Goal: Task Accomplishment & Management: Complete application form

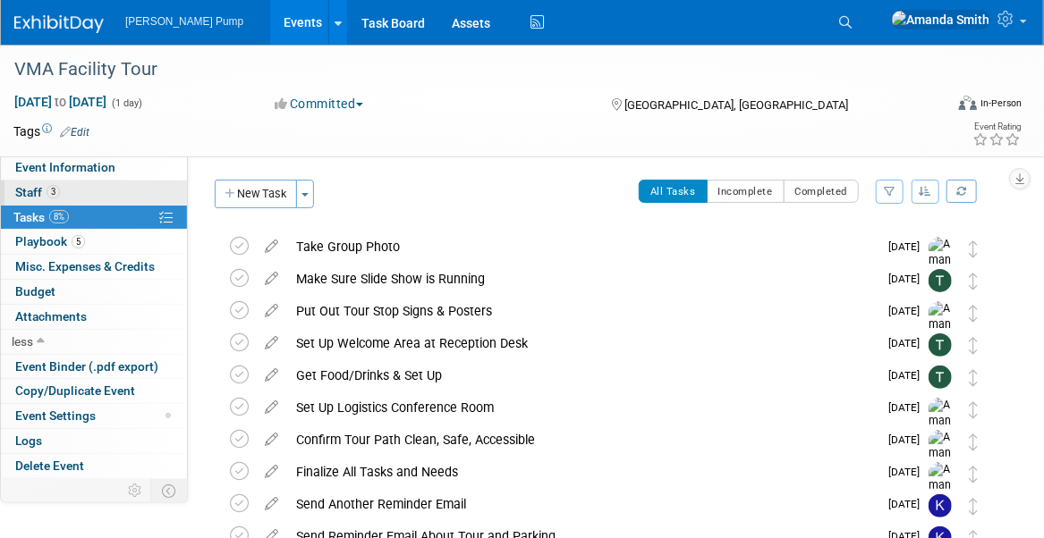
click at [35, 187] on span "Staff 3" at bounding box center [37, 192] width 45 height 14
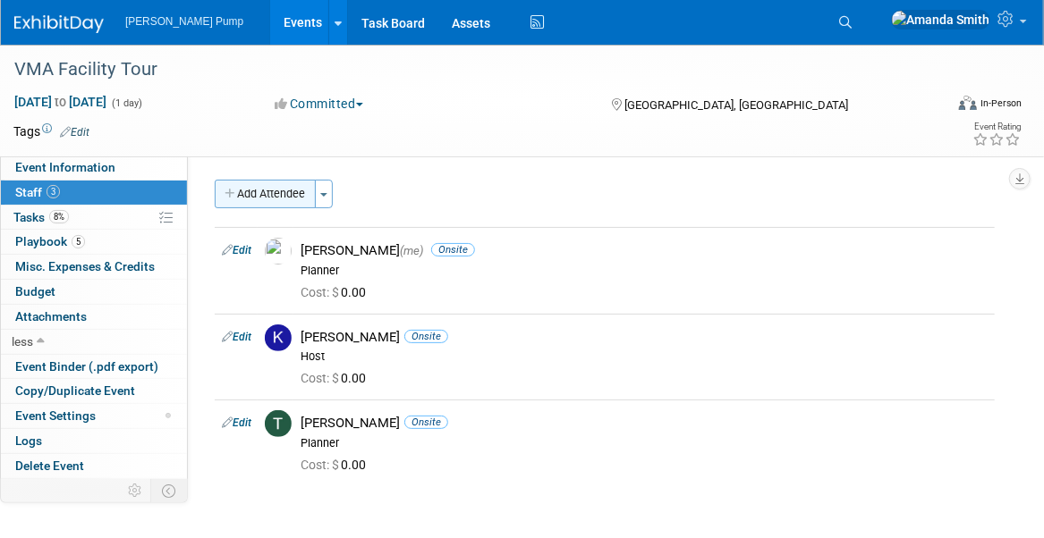
click at [242, 199] on button "Add Attendee" at bounding box center [265, 194] width 101 height 29
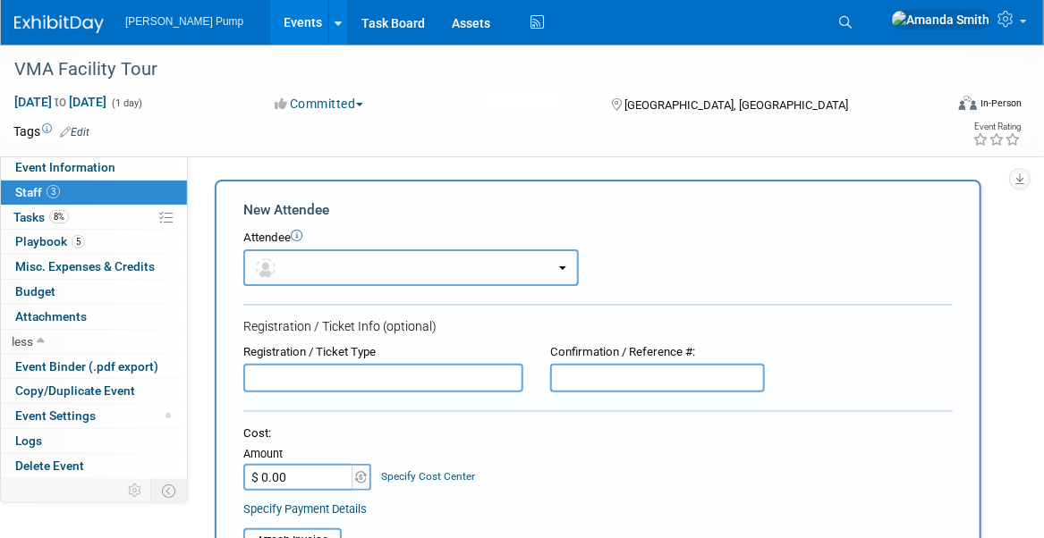
click at [332, 269] on button "button" at bounding box center [410, 267] width 335 height 37
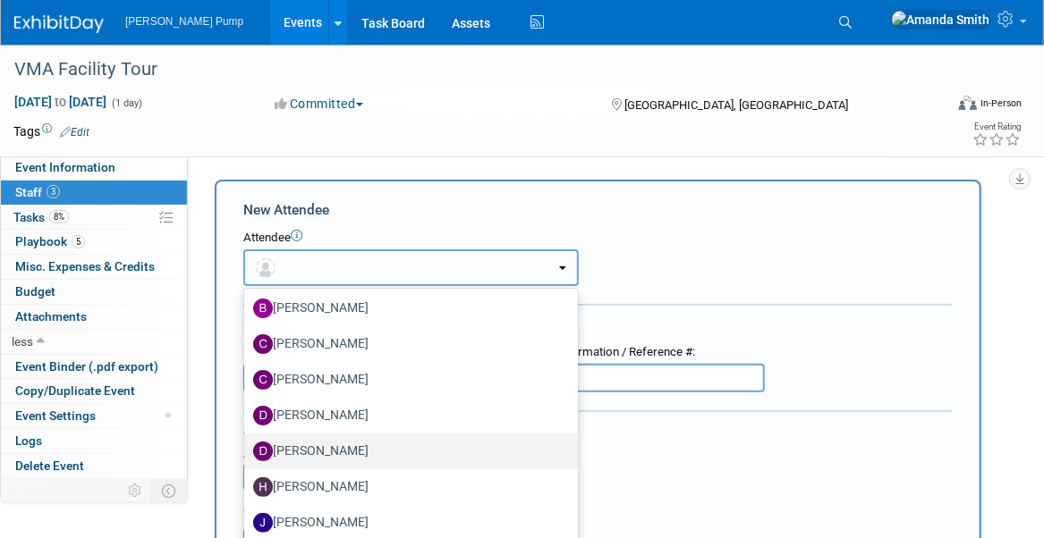
scroll to position [192, 0]
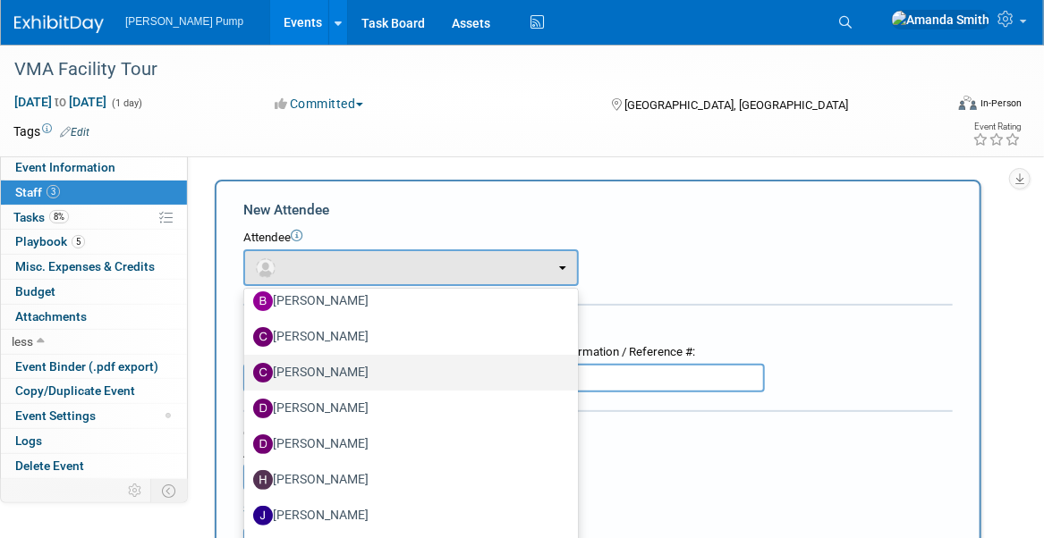
click at [323, 369] on label "[PERSON_NAME]" at bounding box center [406, 373] width 307 height 29
click at [247, 369] on input "[PERSON_NAME]" at bounding box center [241, 371] width 12 height 12
select select "d9f3c46f-5835-4ef3-8dc8-4cee1f058589"
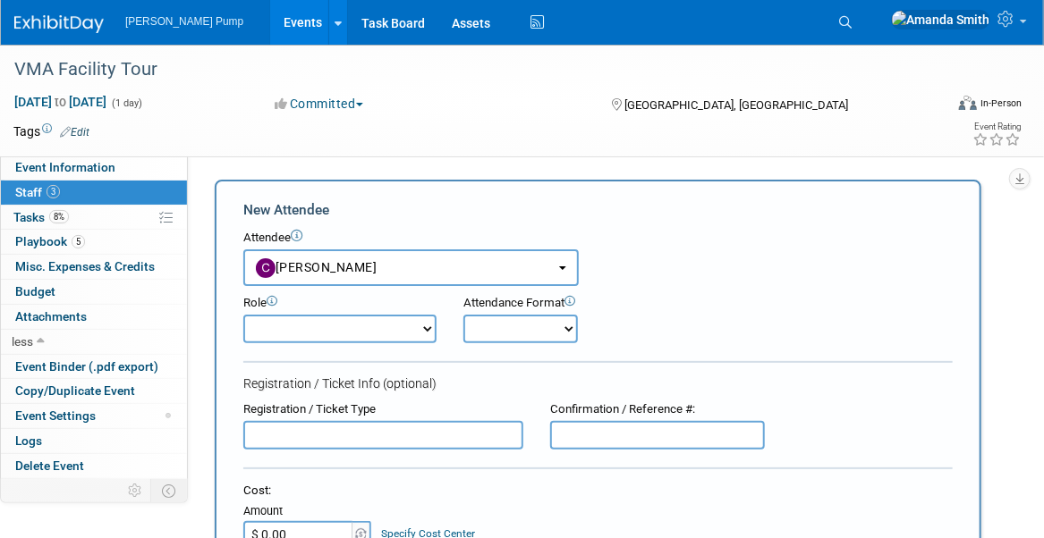
click at [320, 332] on select "Demonstrator Host Planner Presenter Sales Representative Set-up/Dismantle Crew …" at bounding box center [339, 329] width 193 height 29
select select "8"
click at [243, 315] on select "Demonstrator Host Planner Presenter Sales Representative Set-up/Dismantle Crew …" at bounding box center [339, 329] width 193 height 29
click at [511, 326] on select "Onsite Remote" at bounding box center [520, 329] width 114 height 29
select select "1"
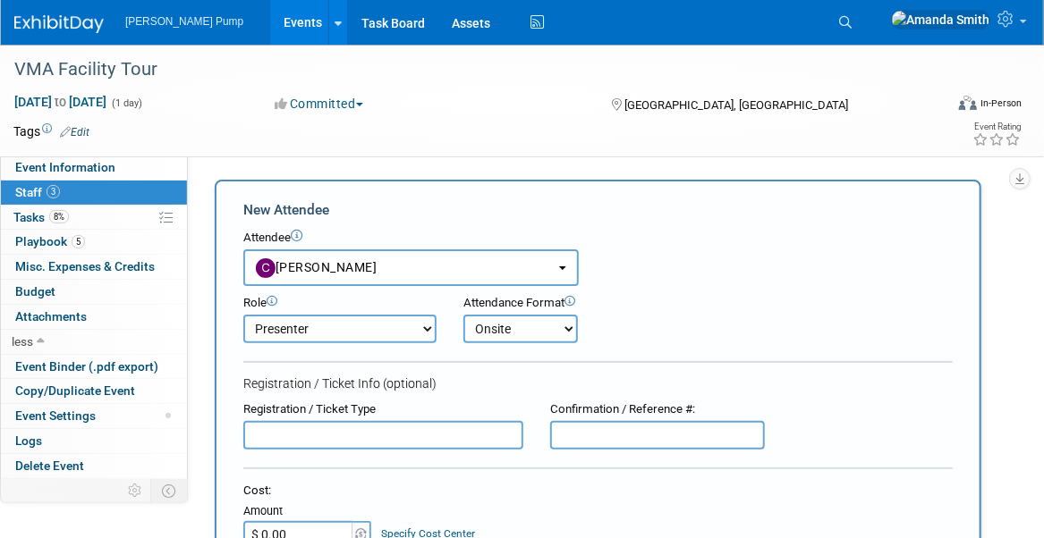
click at [463, 315] on select "Onsite Remote" at bounding box center [520, 329] width 114 height 29
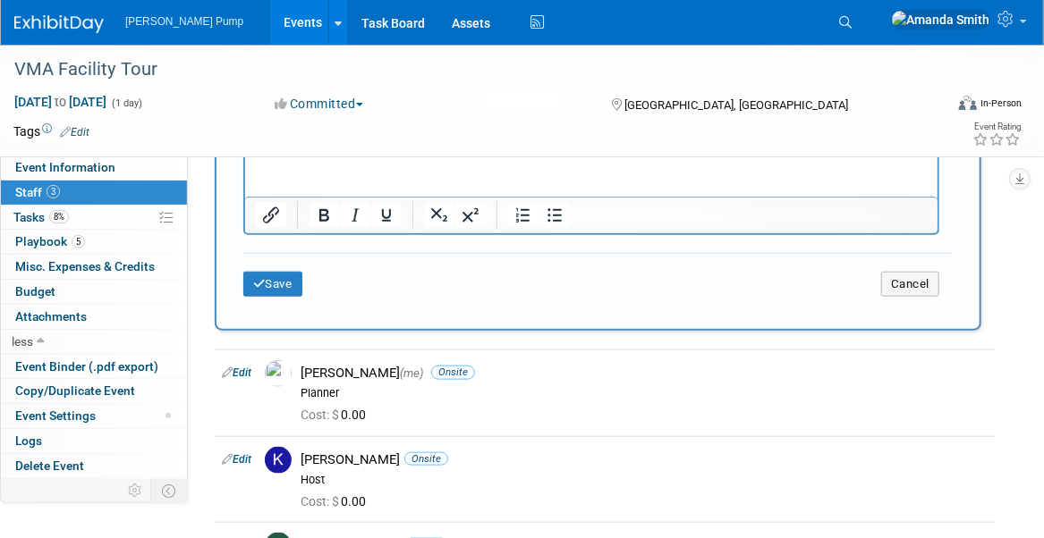
scroll to position [626, 0]
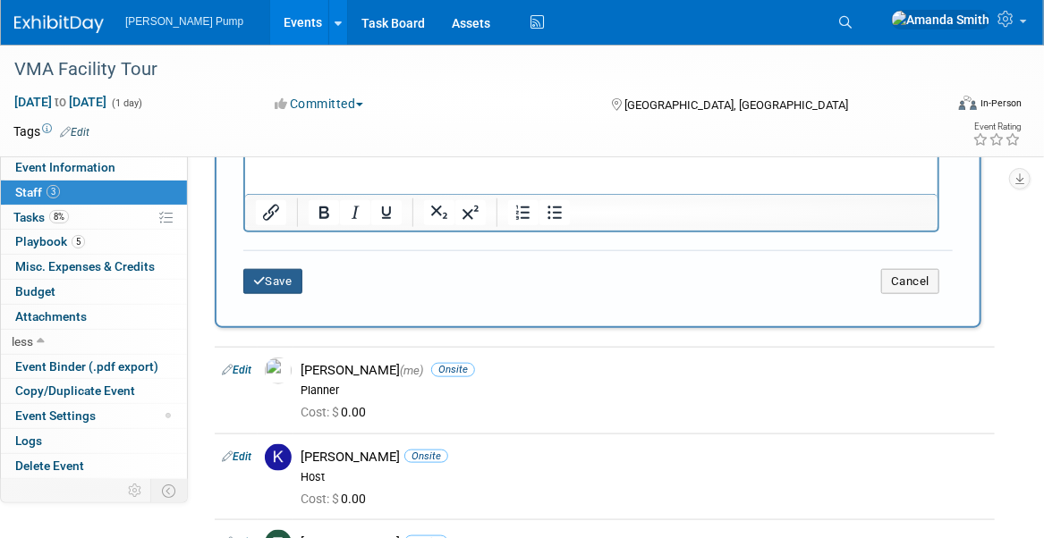
click at [268, 283] on button "Save" at bounding box center [272, 281] width 59 height 25
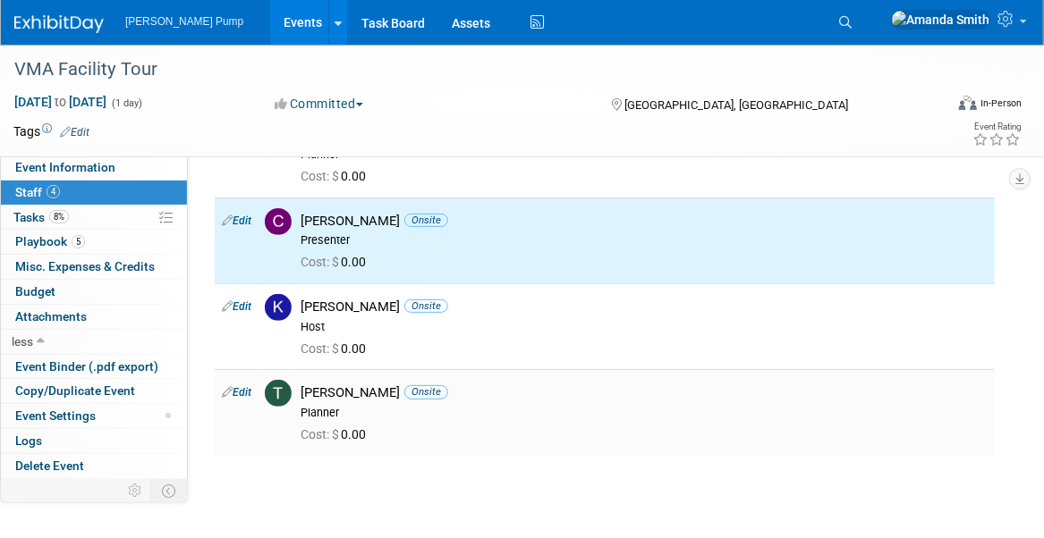
scroll to position [0, 0]
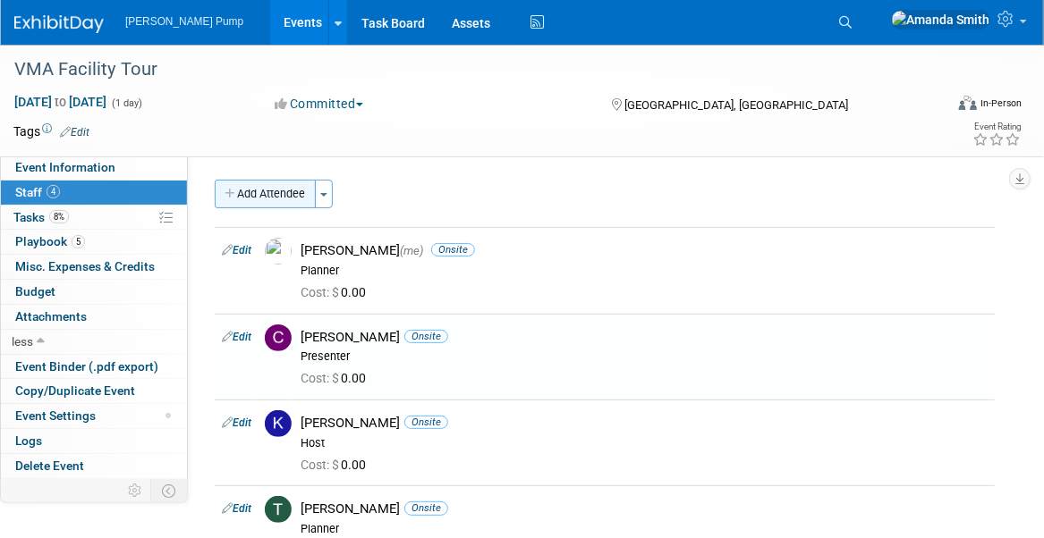
click at [252, 193] on button "Add Attendee" at bounding box center [265, 194] width 101 height 29
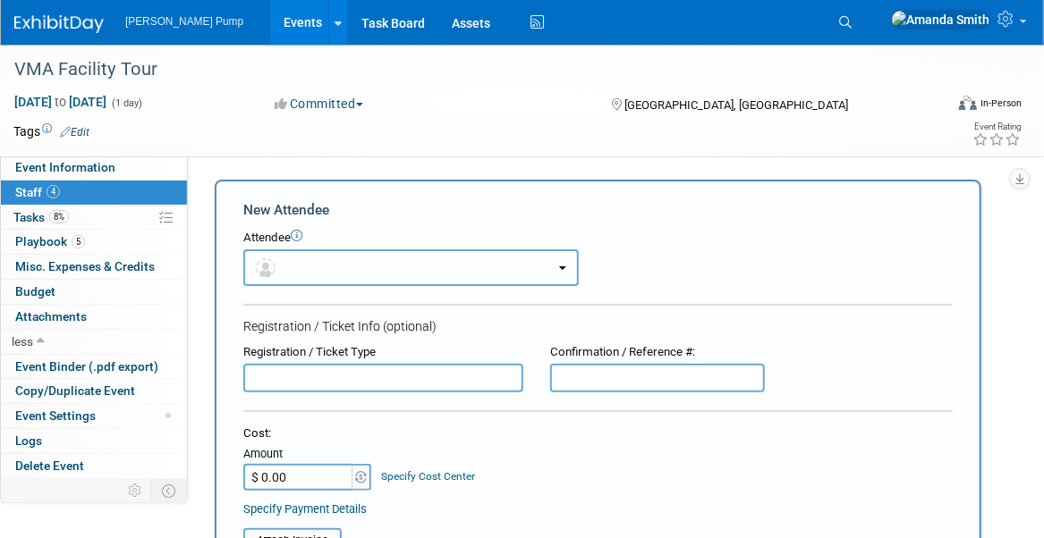
click at [298, 258] on button "button" at bounding box center [410, 267] width 335 height 37
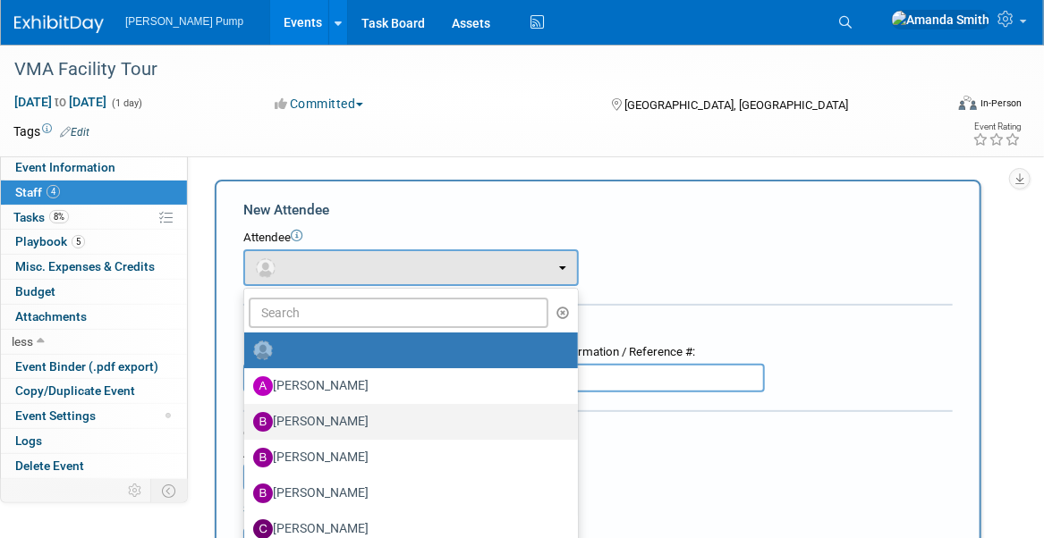
click at [359, 410] on label "[PERSON_NAME]" at bounding box center [406, 422] width 307 height 29
click at [247, 414] on input "[PERSON_NAME]" at bounding box center [241, 420] width 12 height 12
select select "c6377090-0479-432f-884c-13933d729982"
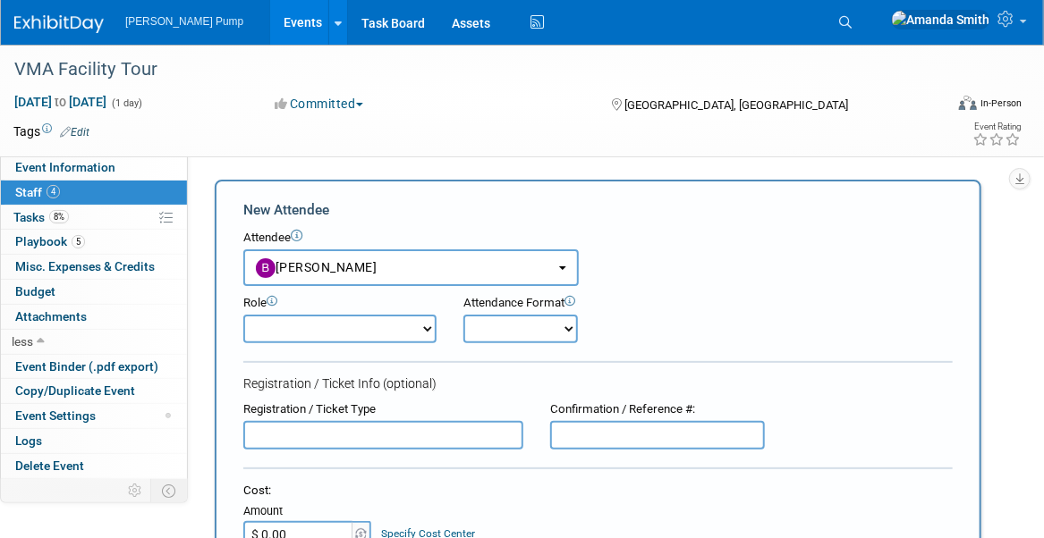
click at [305, 335] on select "Demonstrator Host Planner Presenter Sales Representative Set-up/Dismantle Crew …" at bounding box center [339, 329] width 193 height 29
select select "8"
click at [243, 315] on select "Demonstrator Host Planner Presenter Sales Representative Set-up/Dismantle Crew …" at bounding box center [339, 329] width 193 height 29
click at [509, 326] on select "Onsite Remote" at bounding box center [520, 329] width 114 height 29
select select "1"
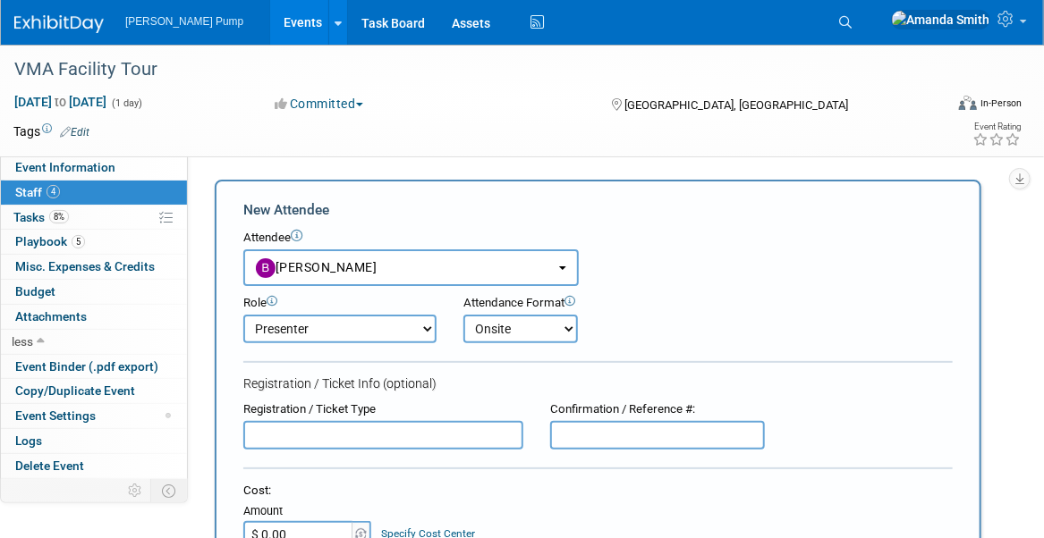
click at [463, 315] on select "Onsite Remote" at bounding box center [520, 329] width 114 height 29
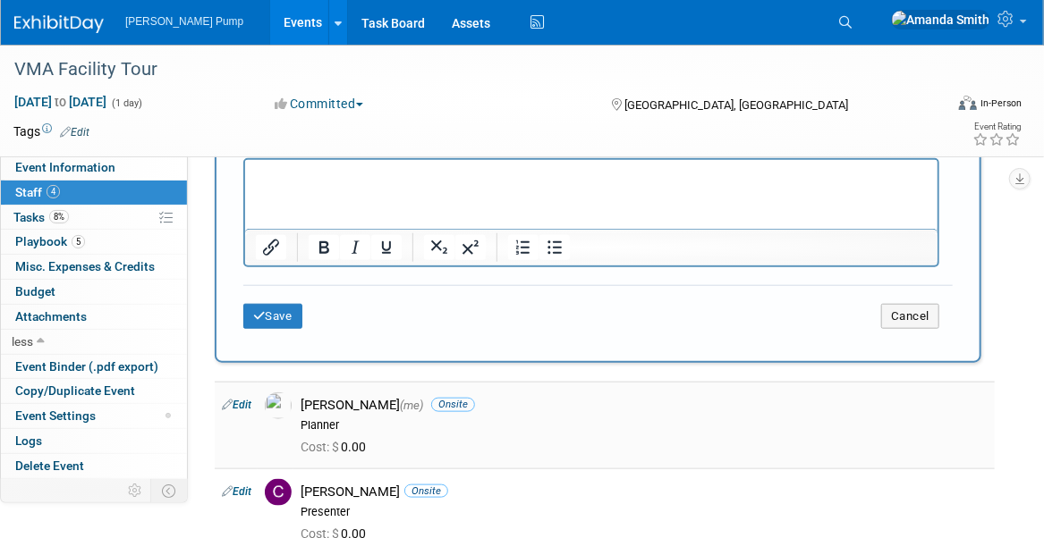
scroll to position [626, 0]
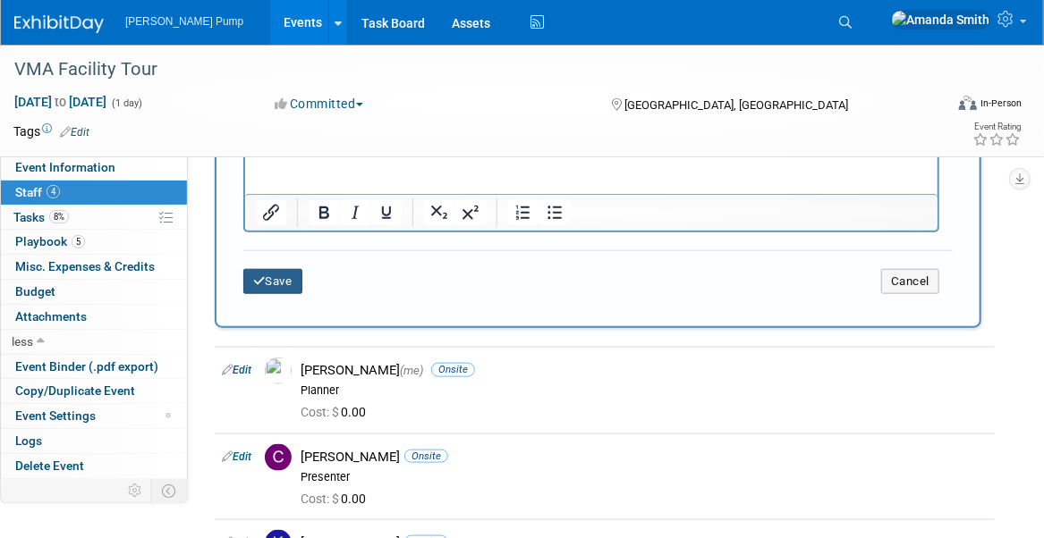
click at [299, 269] on button "Save" at bounding box center [272, 281] width 59 height 25
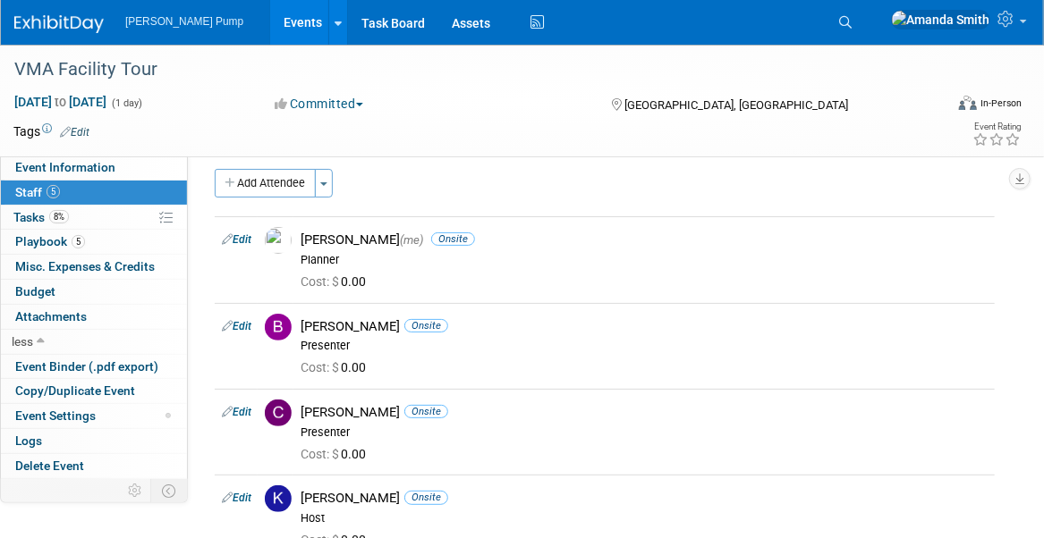
scroll to position [0, 0]
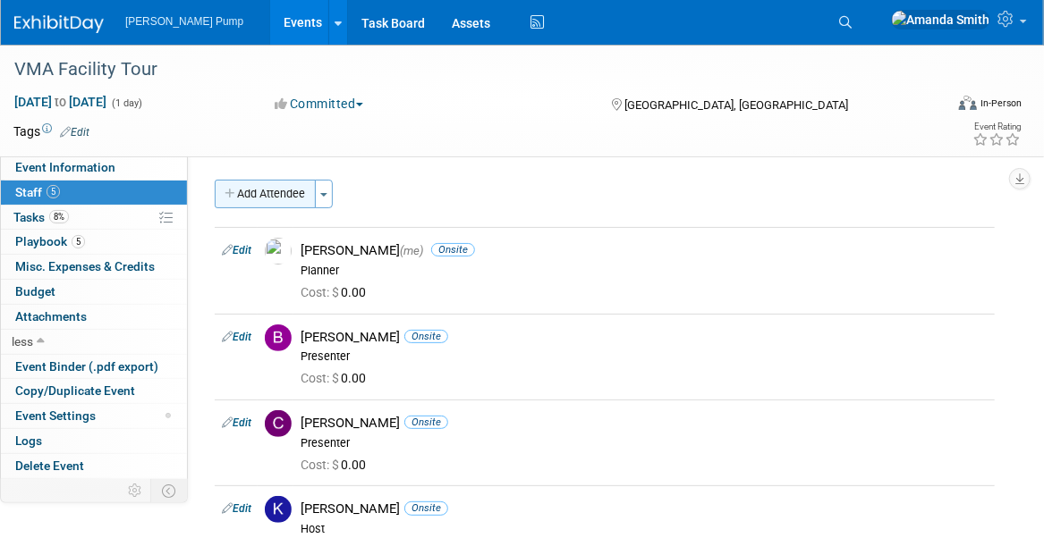
click at [235, 189] on icon "button" at bounding box center [230, 195] width 13 height 12
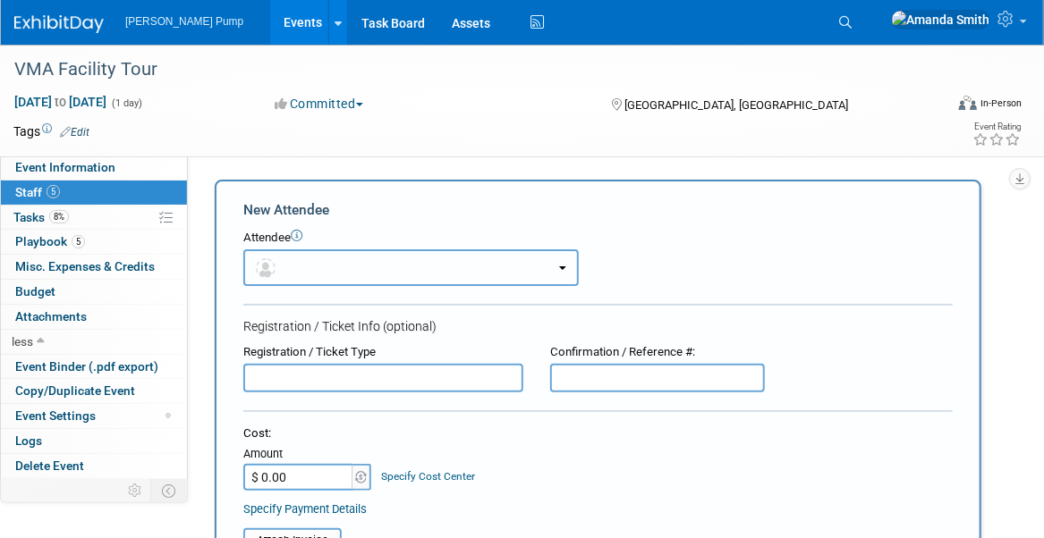
click at [356, 257] on button "button" at bounding box center [410, 267] width 335 height 37
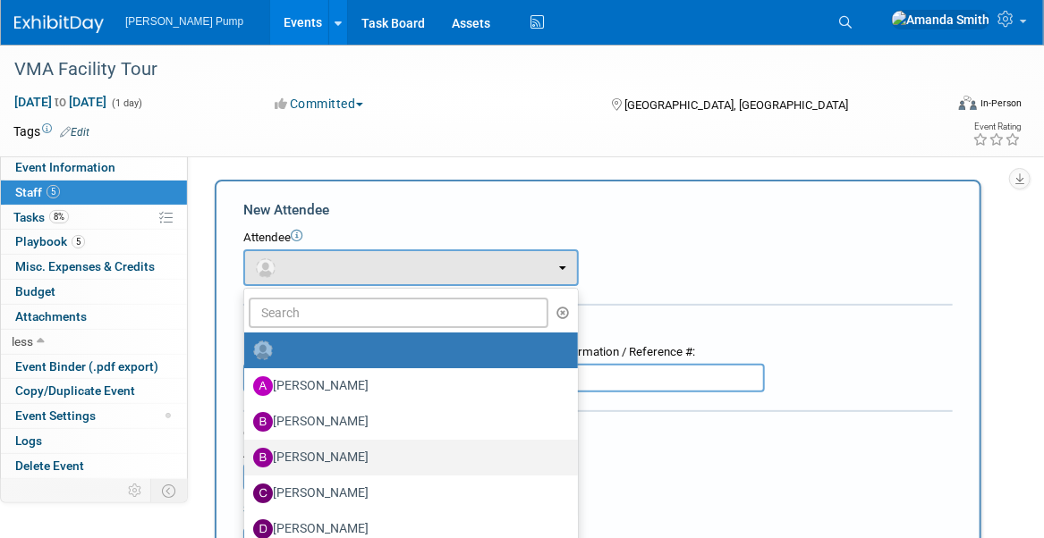
click at [309, 457] on label "[PERSON_NAME]" at bounding box center [406, 458] width 307 height 29
click at [247, 457] on input "[PERSON_NAME]" at bounding box center [241, 456] width 12 height 12
select select "a83c599d-42bc-4eba-83d7-7c1f4eea9920"
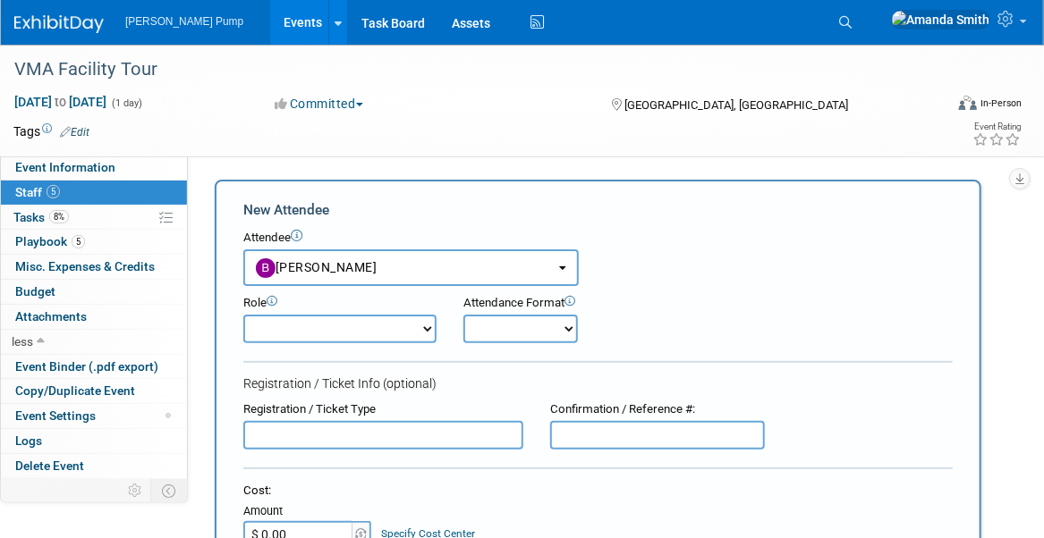
click at [345, 335] on select "Demonstrator Host Planner Presenter Sales Representative Set-up/Dismantle Crew …" at bounding box center [339, 329] width 193 height 29
select select "7"
click at [243, 315] on select "Demonstrator Host Planner Presenter Sales Representative Set-up/Dismantle Crew …" at bounding box center [339, 329] width 193 height 29
click at [520, 328] on select "Onsite Remote" at bounding box center [520, 329] width 114 height 29
select select "1"
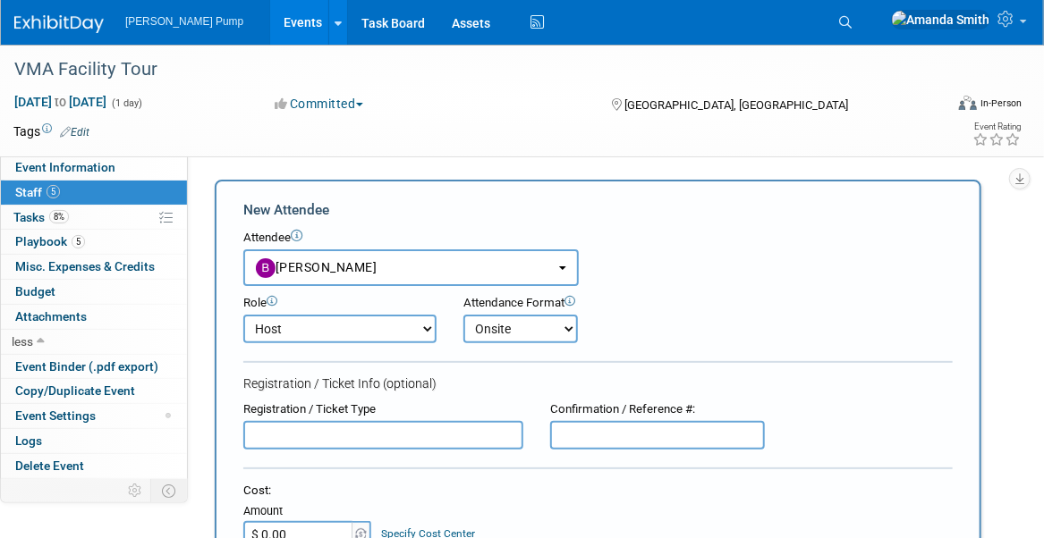
click at [463, 315] on select "Onsite Remote" at bounding box center [520, 329] width 114 height 29
click at [696, 326] on div "Role Demonstrator Host Planner Presenter Sales Representative" at bounding box center [598, 314] width 736 height 57
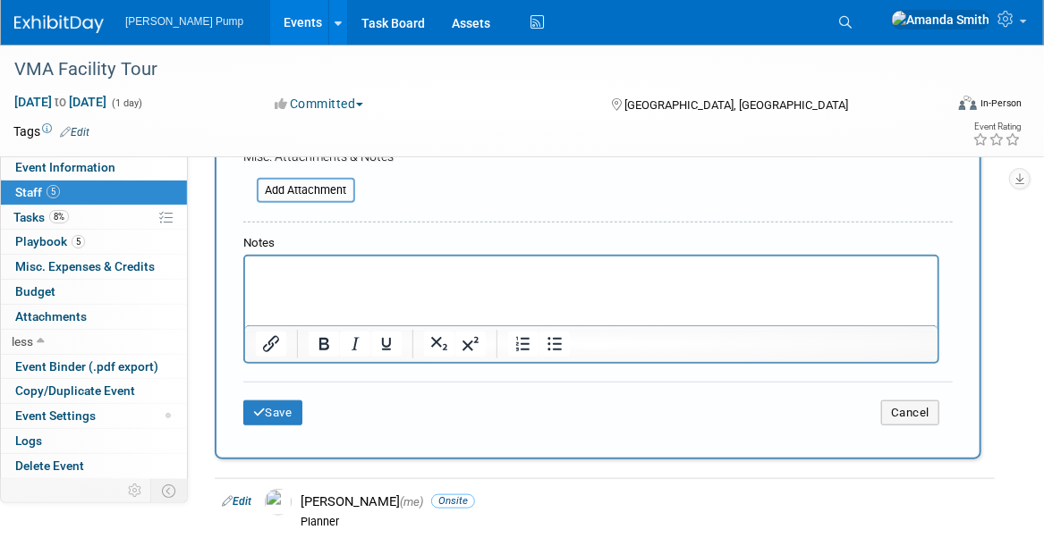
scroll to position [626, 0]
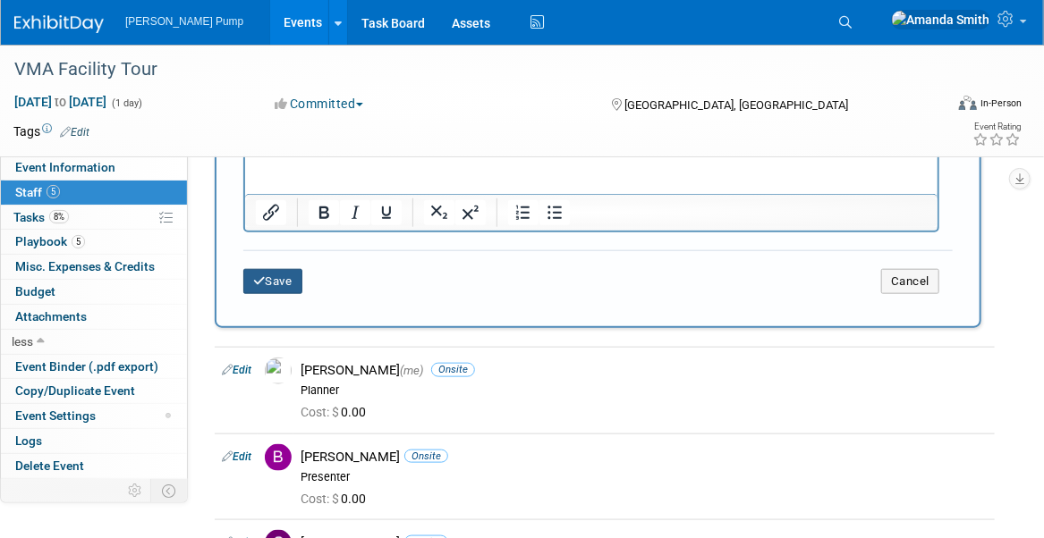
click at [299, 280] on button "Save" at bounding box center [272, 281] width 59 height 25
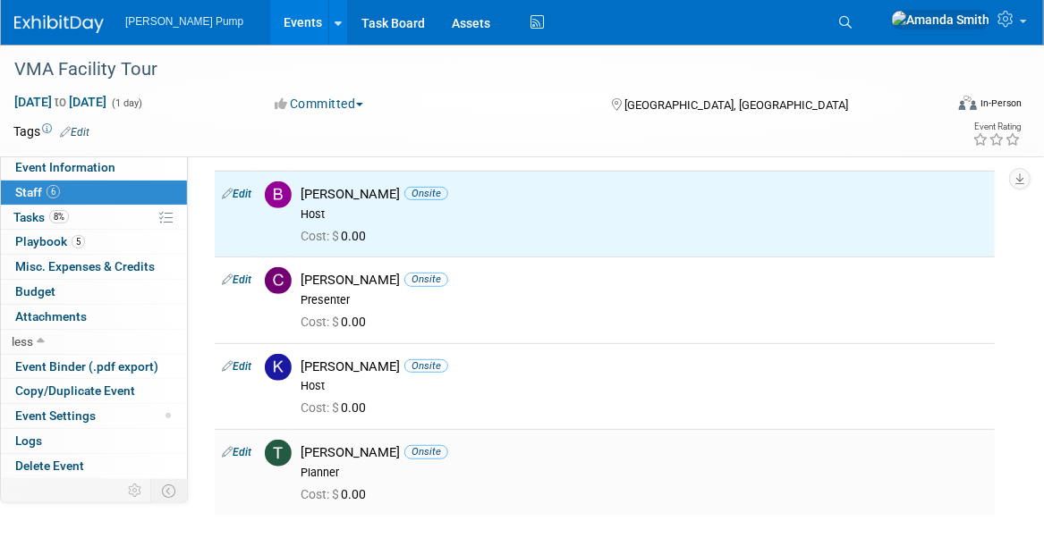
scroll to position [0, 0]
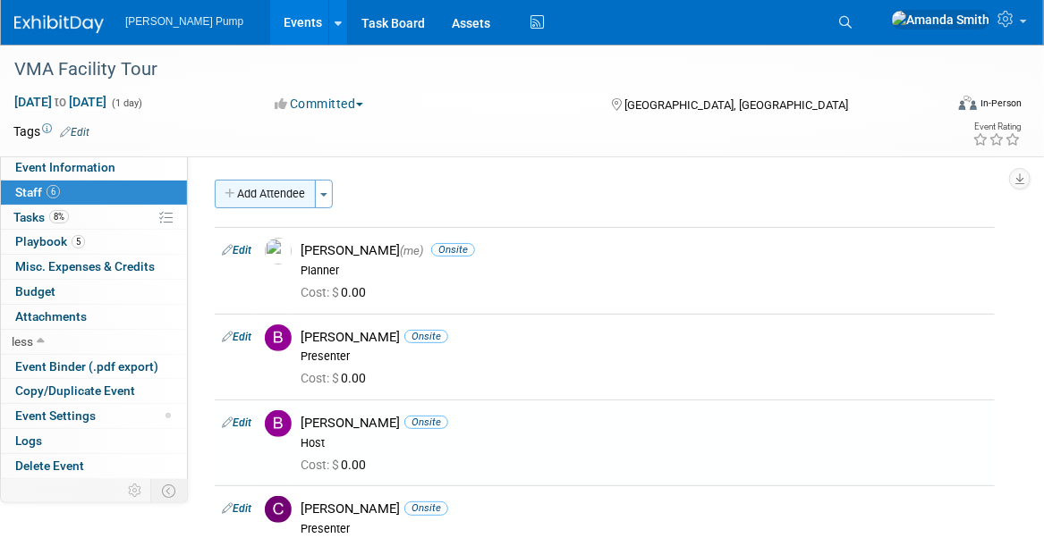
click at [266, 199] on button "Add Attendee" at bounding box center [265, 194] width 101 height 29
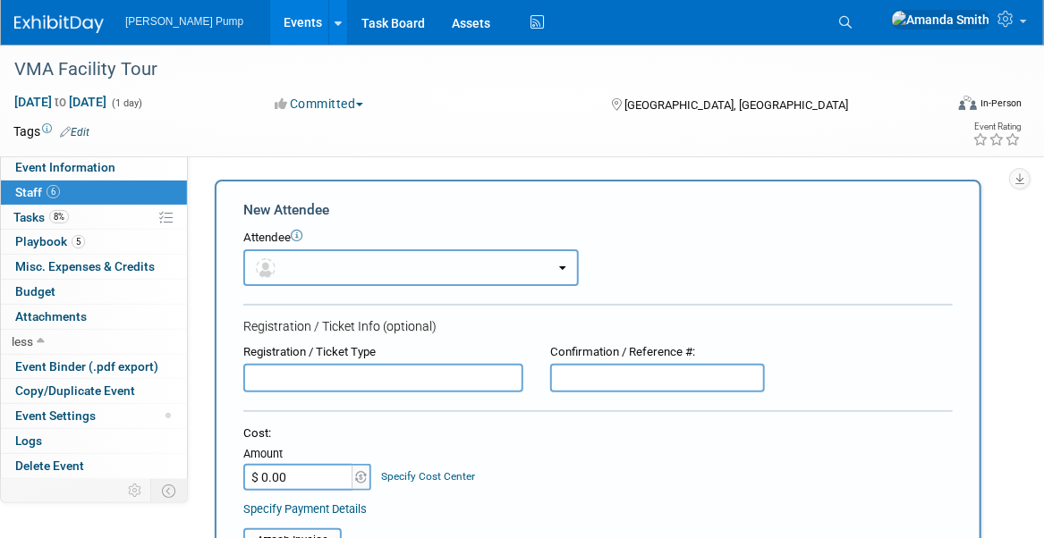
click at [306, 267] on button "button" at bounding box center [410, 267] width 335 height 37
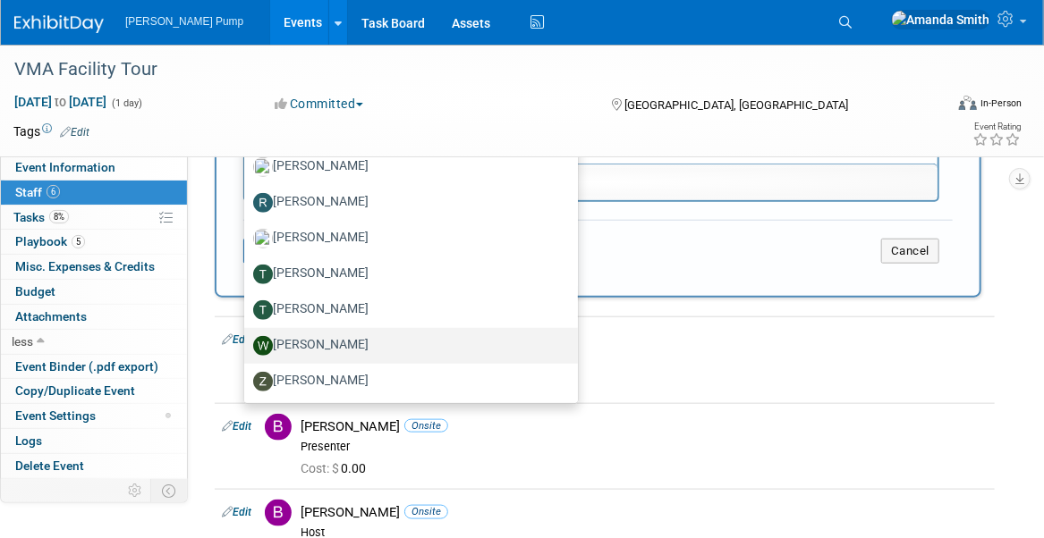
scroll to position [626, 0]
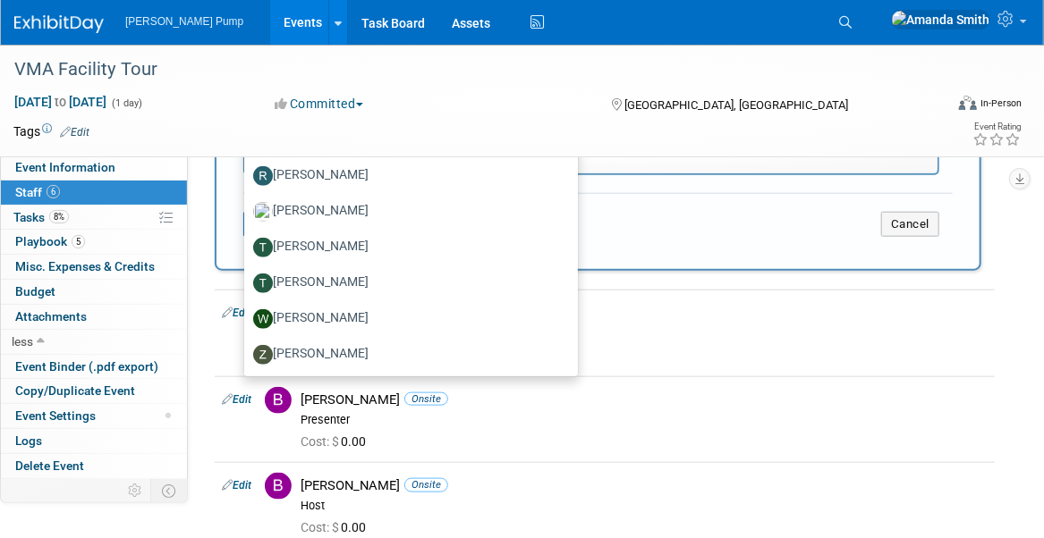
click at [1023, 249] on div "Event Information Event Info 6 Staff 6 Staff 8% Tasks 8% Tasks 5 Playbook 5 Pla…" at bounding box center [522, 122] width 1044 height 1407
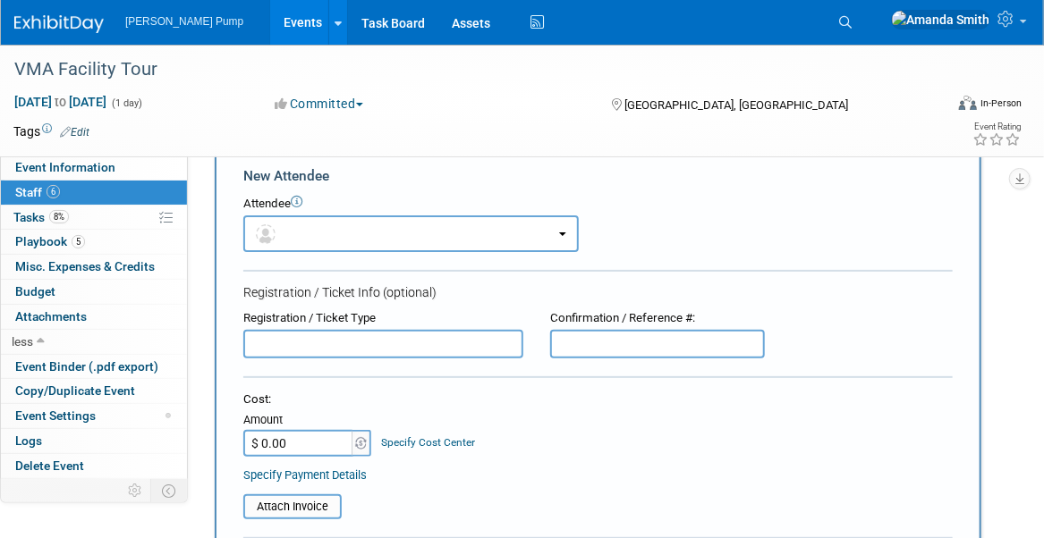
scroll to position [0, 0]
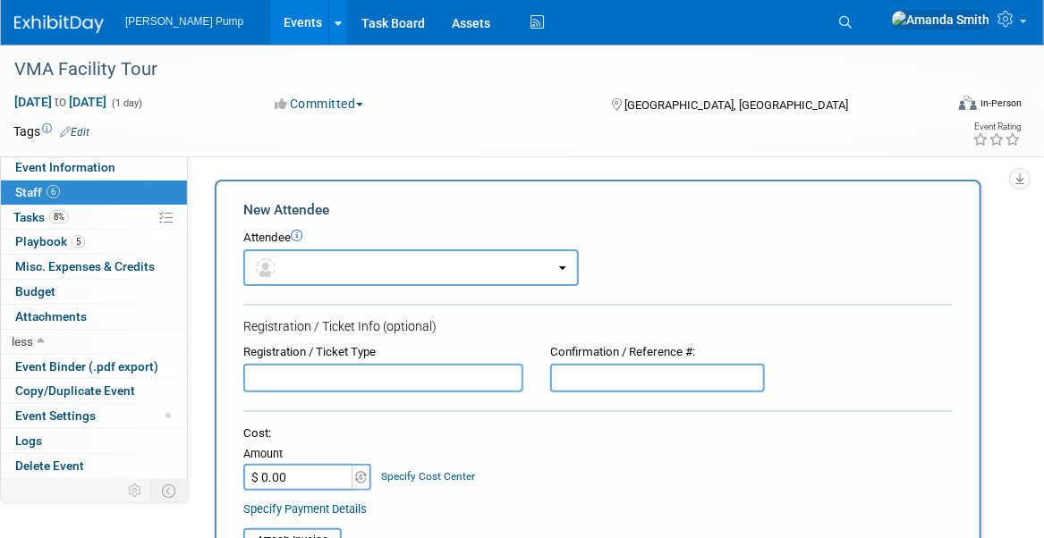
click at [370, 382] on input "text" at bounding box center [383, 378] width 280 height 29
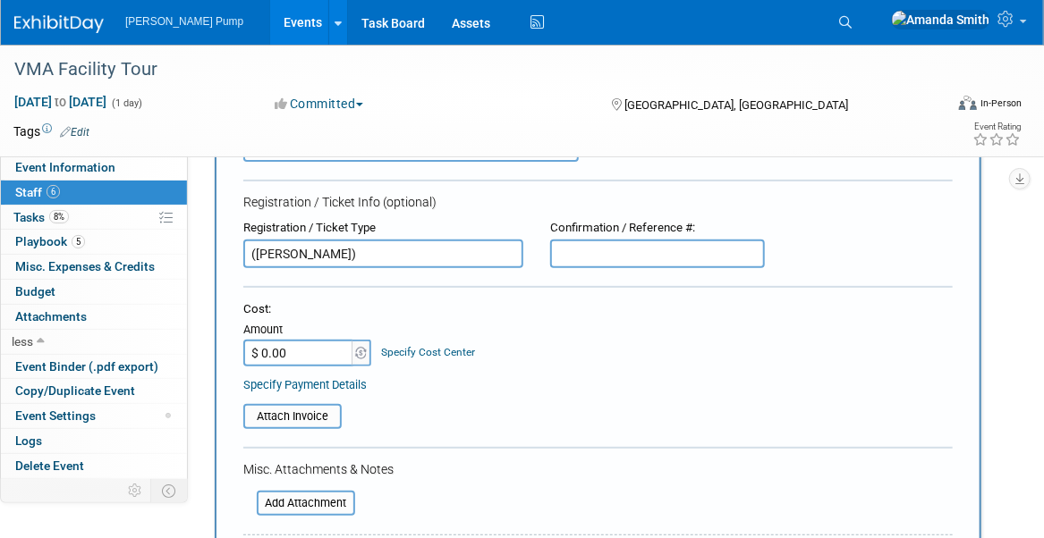
scroll to position [179, 0]
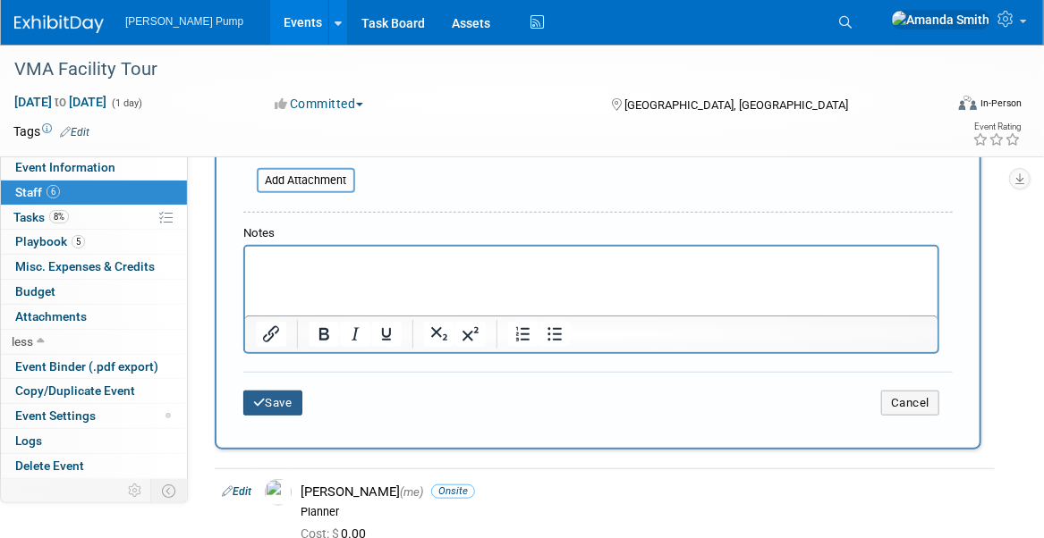
type input "([PERSON_NAME])"
click at [264, 408] on button "Save" at bounding box center [272, 403] width 59 height 25
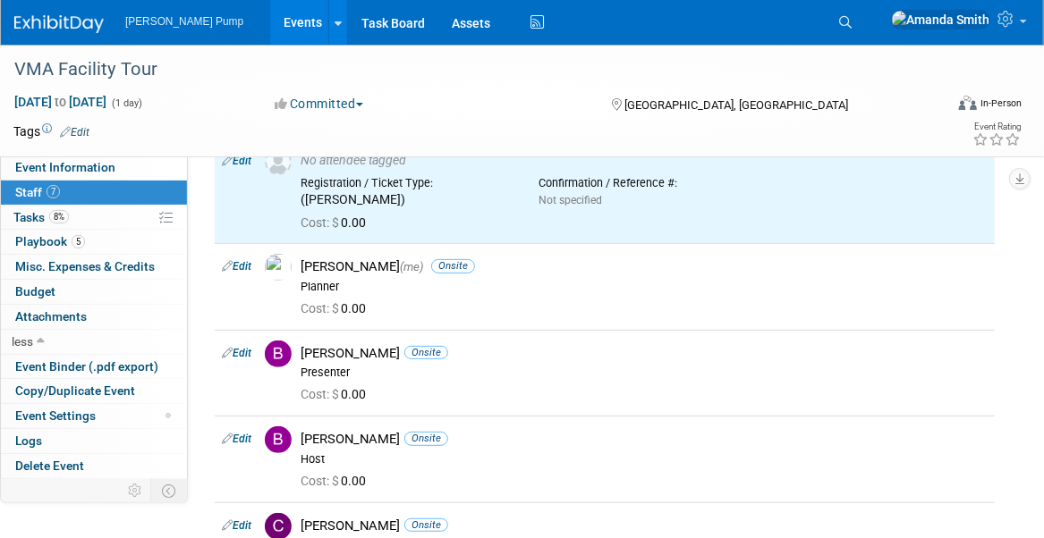
scroll to position [0, 0]
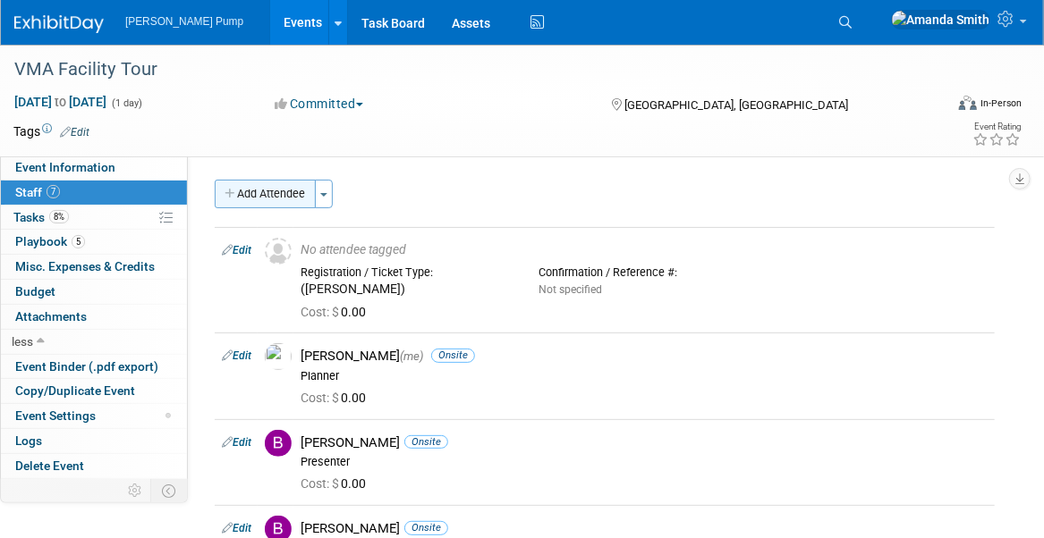
click at [265, 190] on button "Add Attendee" at bounding box center [265, 194] width 101 height 29
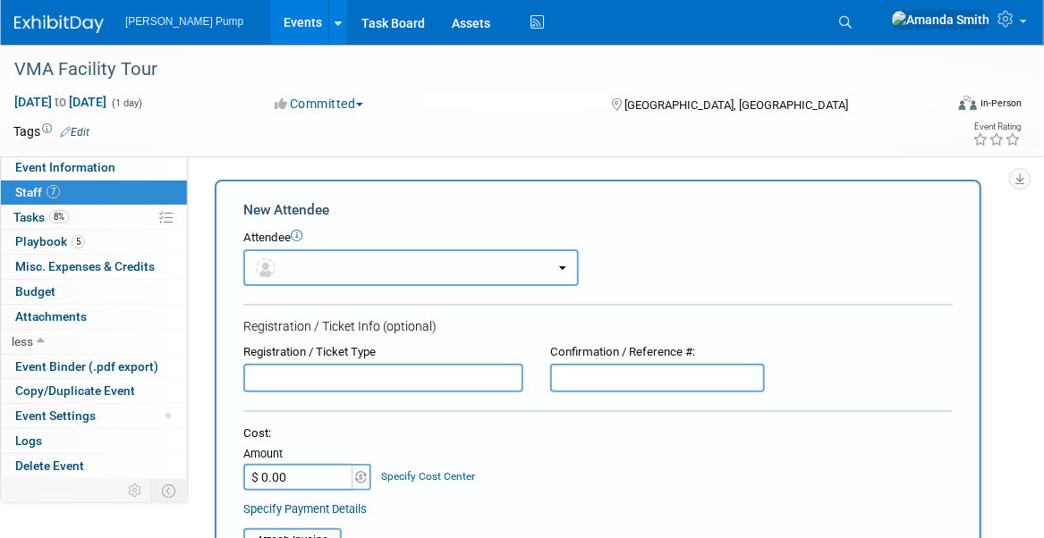
click at [321, 258] on button "button" at bounding box center [410, 267] width 335 height 37
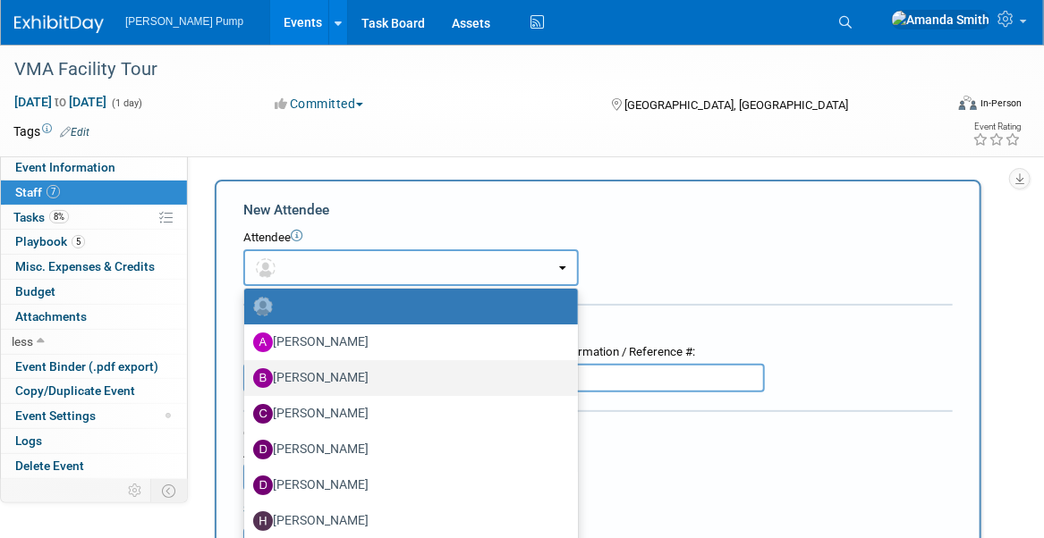
scroll to position [85, 0]
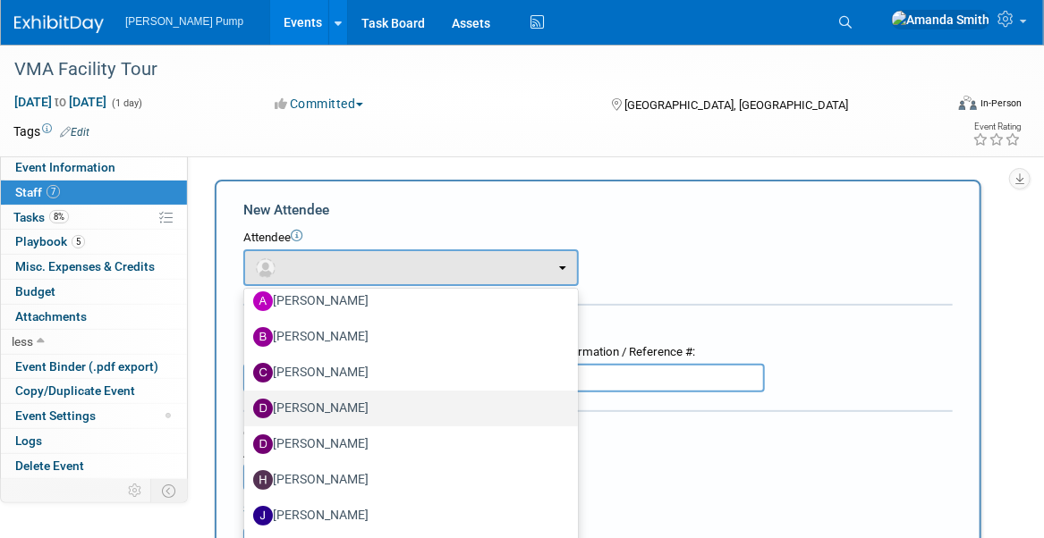
click at [329, 404] on label "[PERSON_NAME]" at bounding box center [406, 408] width 307 height 29
click at [247, 404] on input "[PERSON_NAME]" at bounding box center [241, 407] width 12 height 12
select select "b713f332-9393-483c-a8f0-cfecc99e9683"
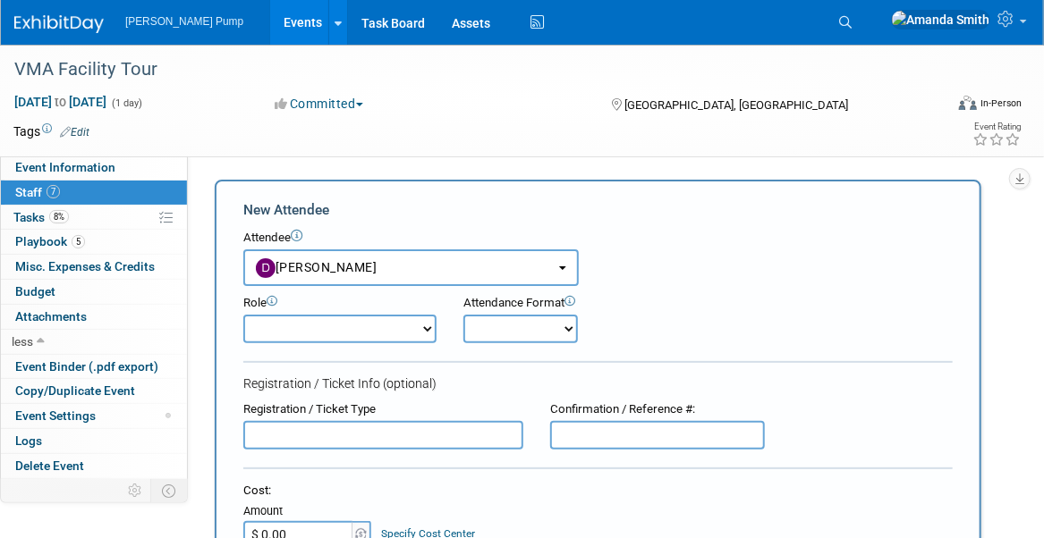
click at [383, 330] on select "Demonstrator Host Planner Presenter Sales Representative Set-up/Dismantle Crew …" at bounding box center [339, 329] width 193 height 29
select select "7"
click at [243, 315] on select "Demonstrator Host Planner Presenter Sales Representative Set-up/Dismantle Crew …" at bounding box center [339, 329] width 193 height 29
click at [485, 326] on select "Onsite Remote" at bounding box center [520, 329] width 114 height 29
select select "1"
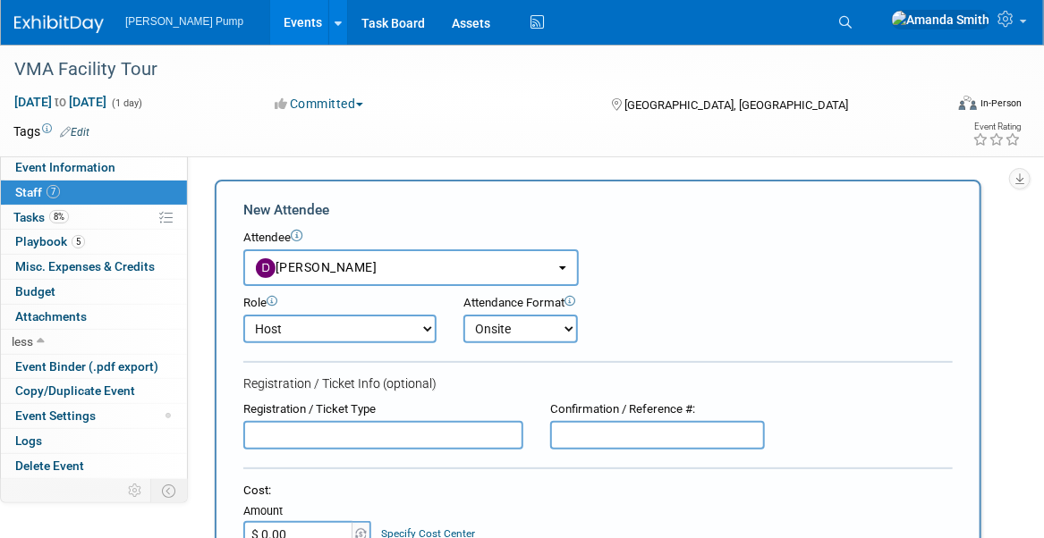
click at [463, 315] on select "Onsite Remote" at bounding box center [520, 329] width 114 height 29
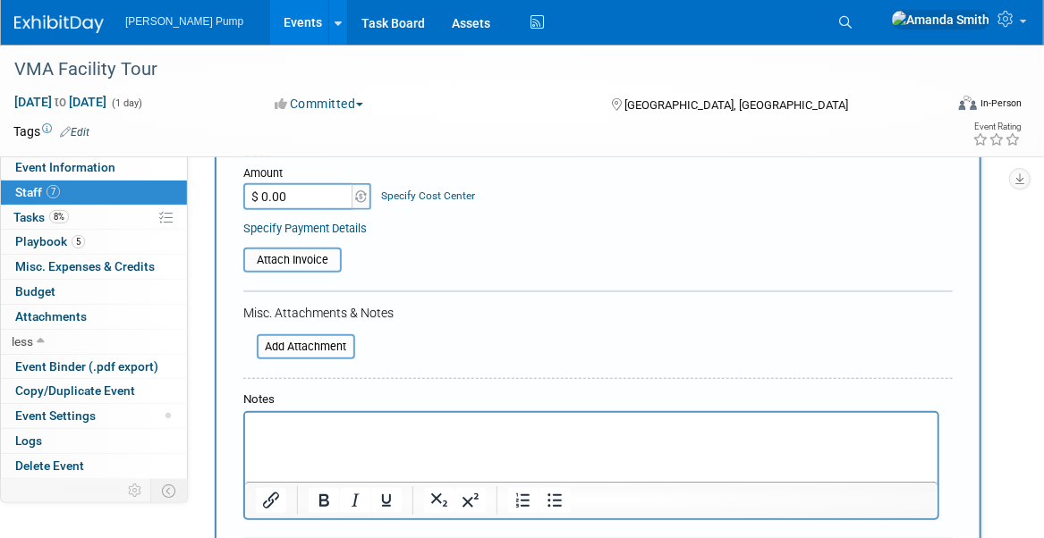
scroll to position [537, 0]
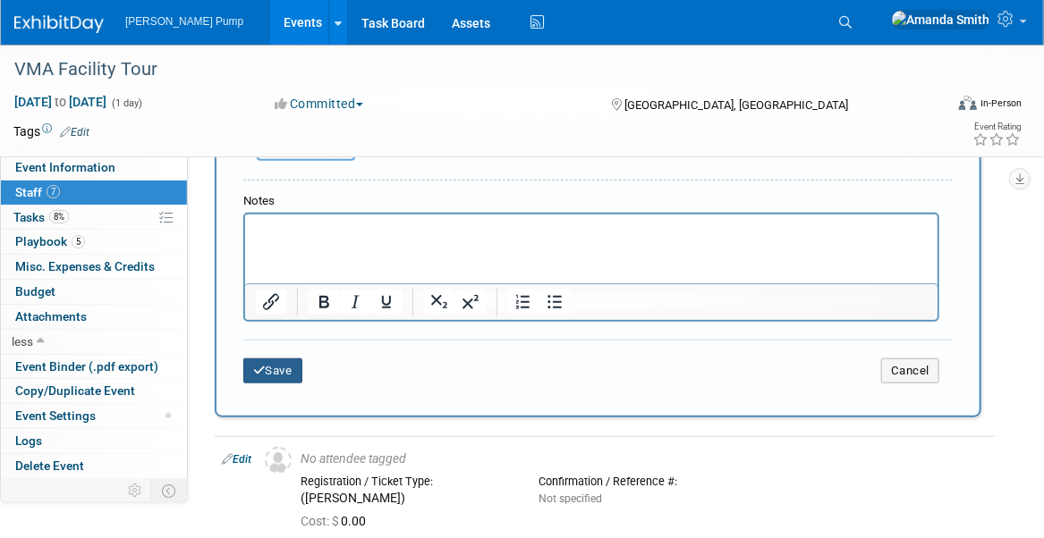
click at [276, 366] on button "Save" at bounding box center [272, 371] width 59 height 25
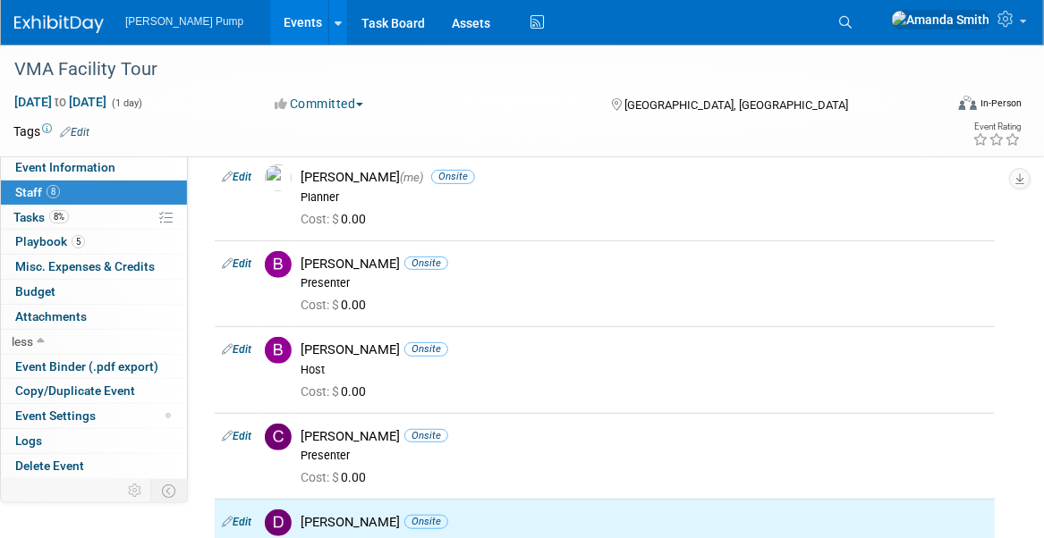
scroll to position [0, 0]
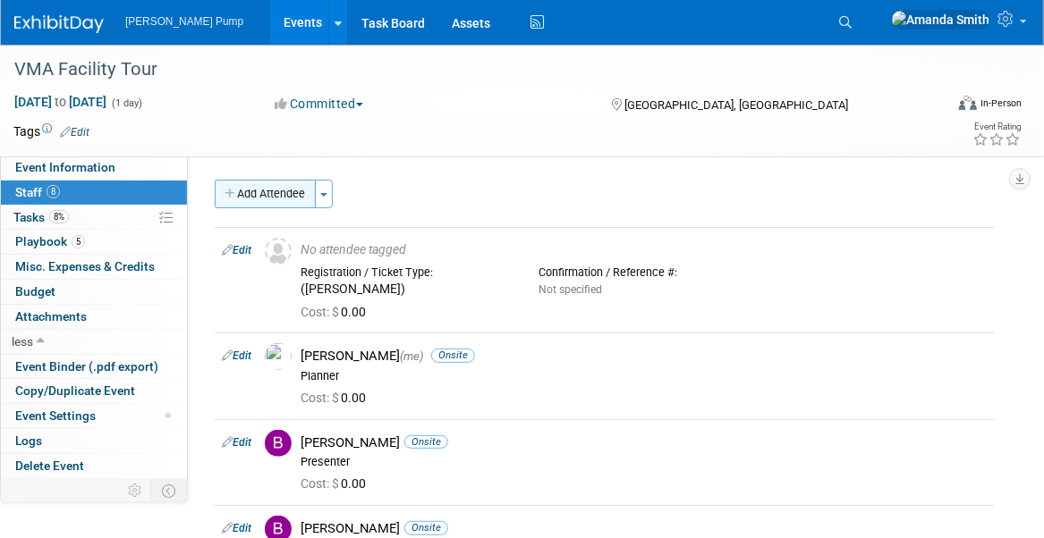
click at [258, 199] on button "Add Attendee" at bounding box center [265, 194] width 101 height 29
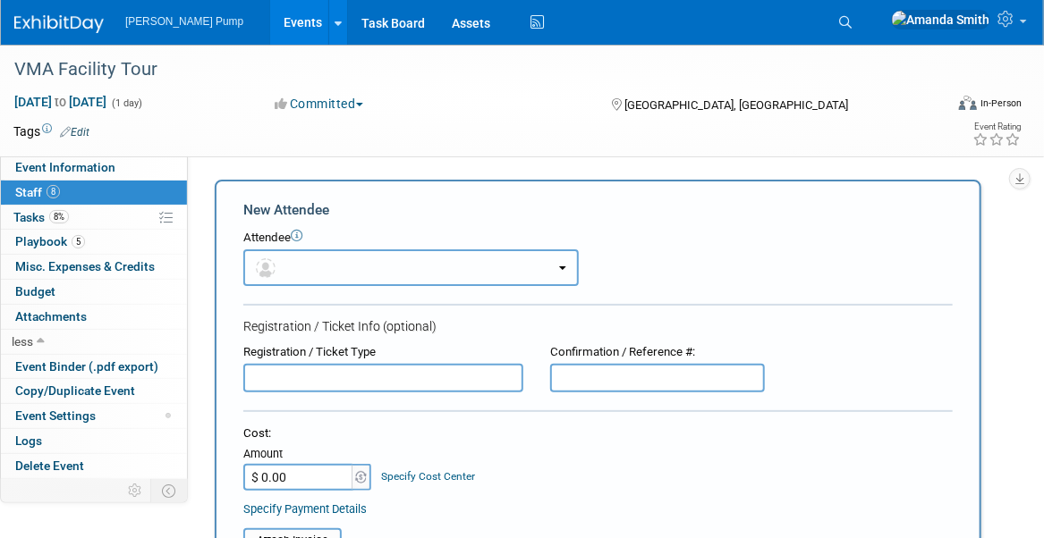
click at [300, 266] on button "button" at bounding box center [410, 267] width 335 height 37
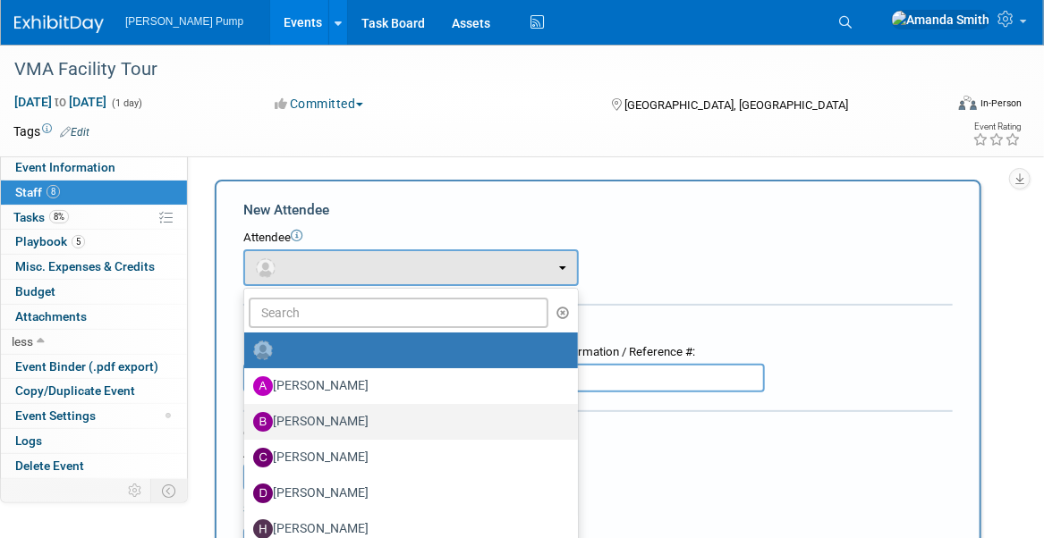
click at [320, 418] on label "[PERSON_NAME]" at bounding box center [406, 422] width 307 height 29
click at [247, 418] on input "[PERSON_NAME]" at bounding box center [241, 420] width 12 height 12
select select "02627190-0cf3-4a39-a42b-2a46e22abdcd"
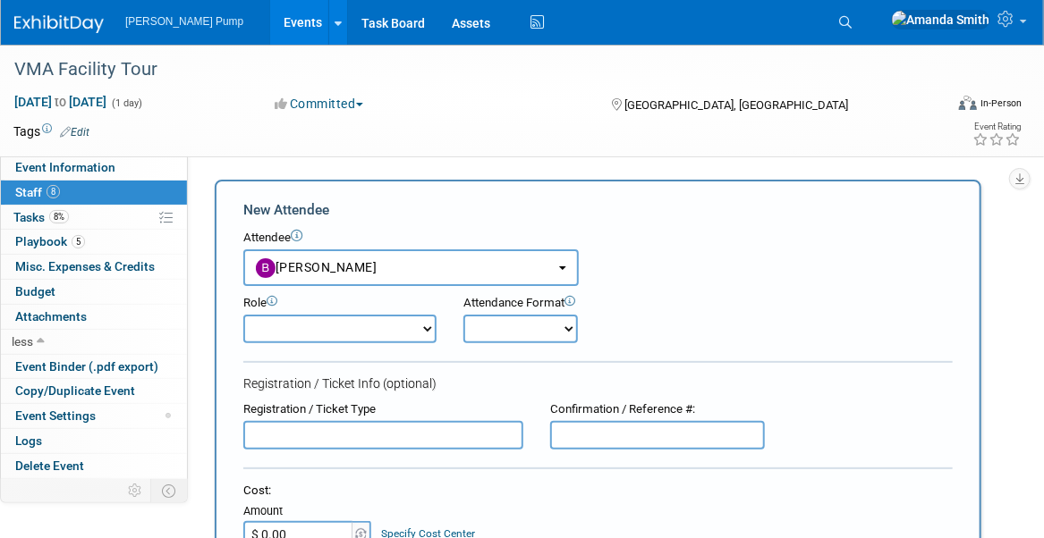
click at [301, 320] on select "Demonstrator Host Planner Presenter Sales Representative Set-up/Dismantle Crew …" at bounding box center [339, 329] width 193 height 29
select select "7"
click at [243, 315] on select "Demonstrator Host Planner Presenter Sales Representative Set-up/Dismantle Crew …" at bounding box center [339, 329] width 193 height 29
click at [536, 334] on select "Onsite Remote" at bounding box center [520, 329] width 114 height 29
select select "1"
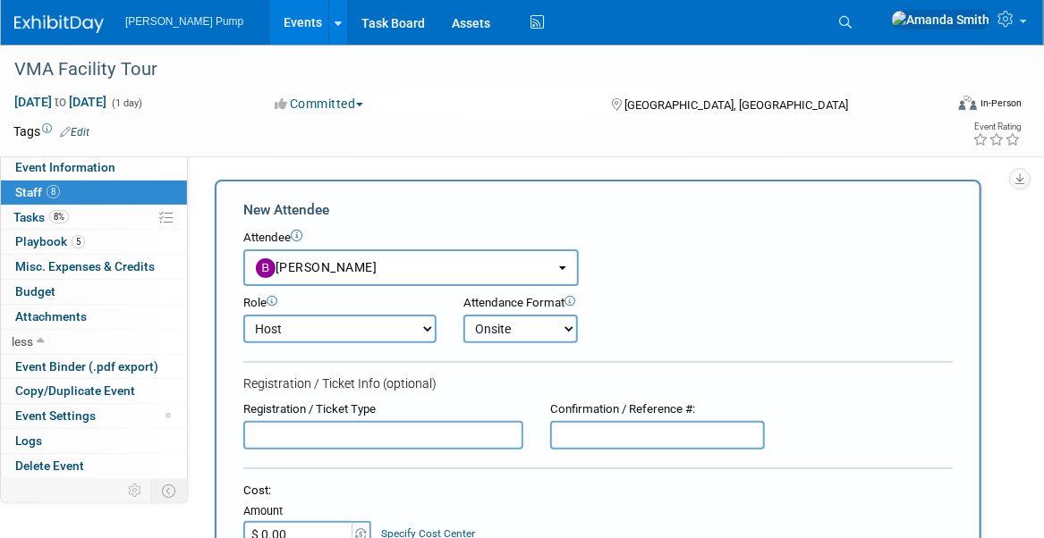
click at [463, 315] on select "Onsite Remote" at bounding box center [520, 329] width 114 height 29
click at [668, 324] on div "Role Demonstrator Host Planner Presenter Sales Representative" at bounding box center [598, 314] width 736 height 57
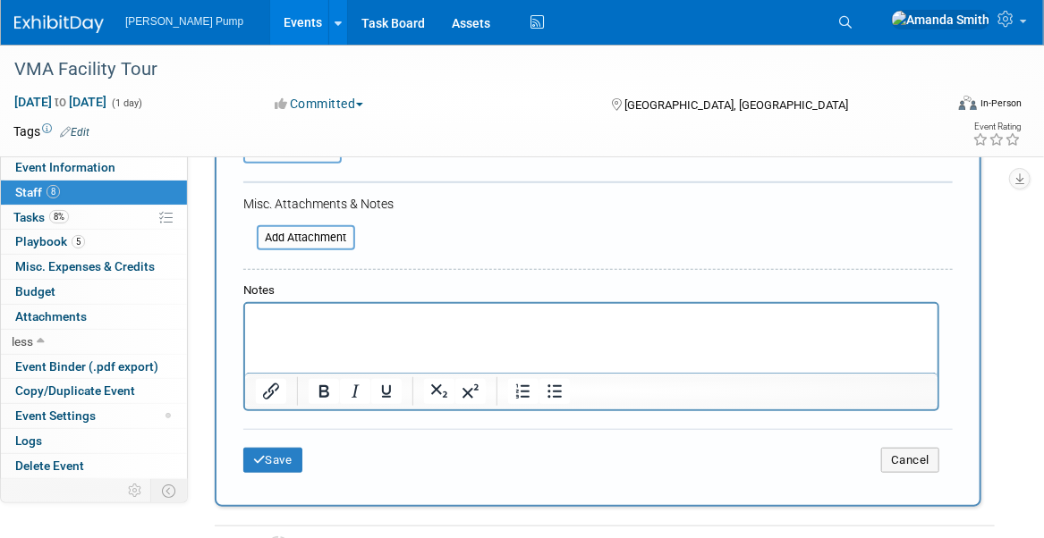
scroll to position [715, 0]
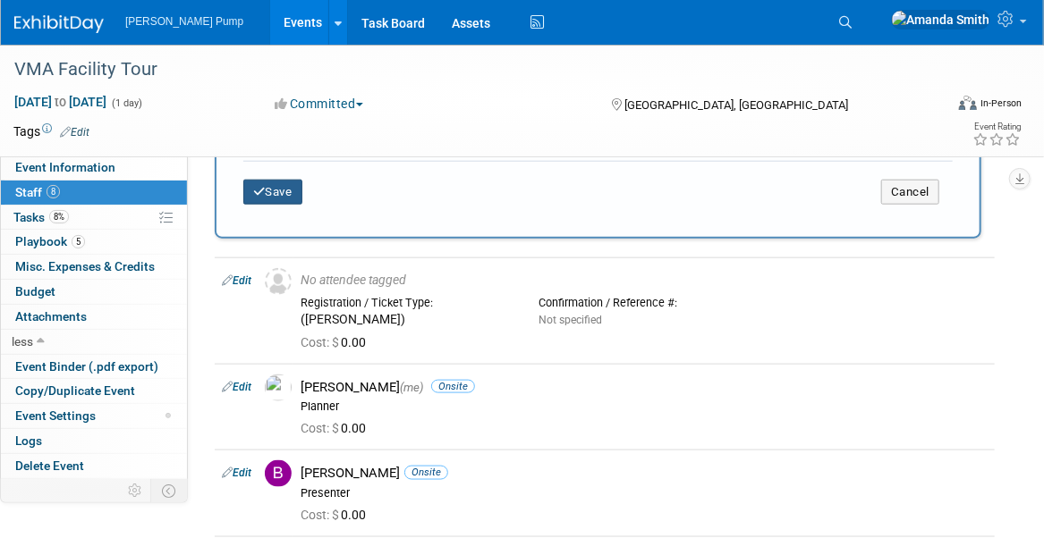
click at [272, 189] on button "Save" at bounding box center [272, 192] width 59 height 25
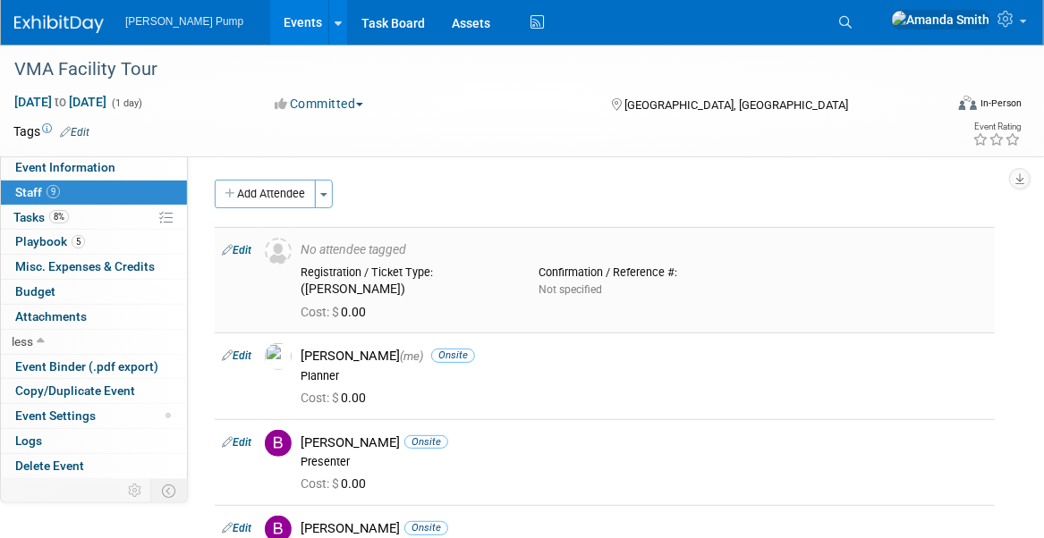
scroll to position [0, 0]
click at [284, 189] on button "Add Attendee" at bounding box center [265, 194] width 101 height 29
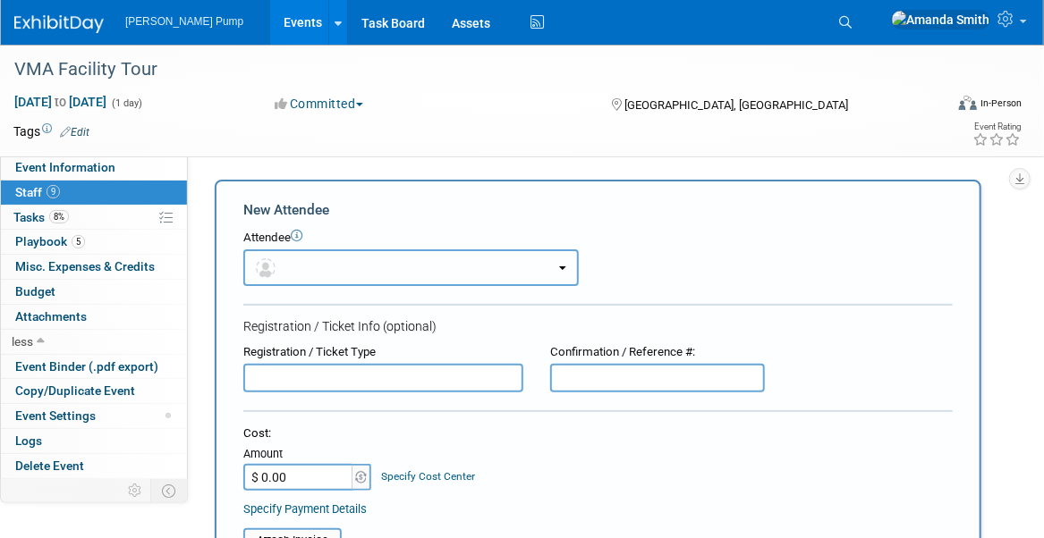
click at [338, 274] on button "button" at bounding box center [410, 267] width 335 height 37
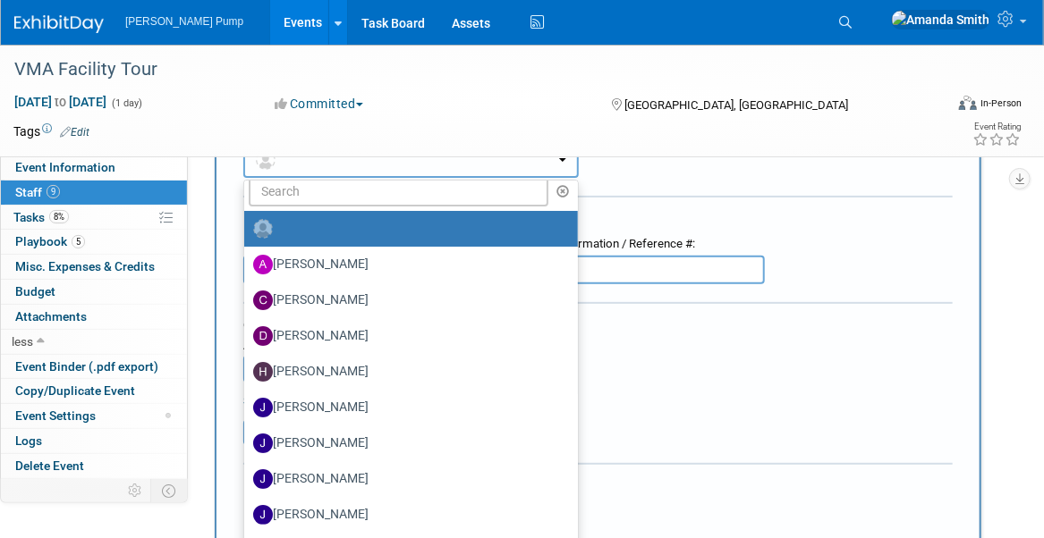
scroll to position [358, 0]
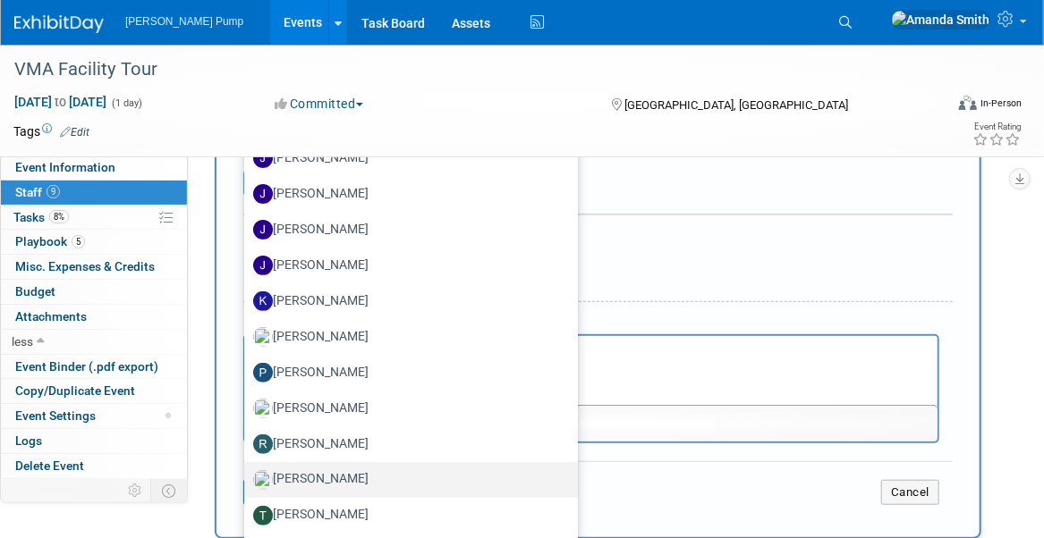
click at [360, 469] on label "[PERSON_NAME]" at bounding box center [406, 480] width 307 height 29
click at [247, 472] on input "[PERSON_NAME]" at bounding box center [241, 478] width 12 height 12
select select "87dd80c2-18a7-4b26-9444-8d325254dbc5"
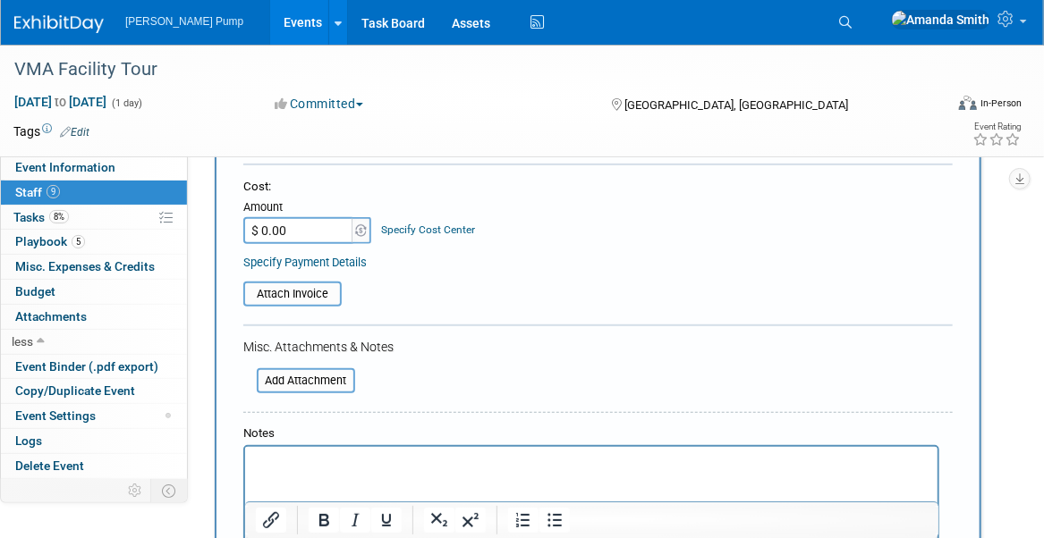
scroll to position [57, 0]
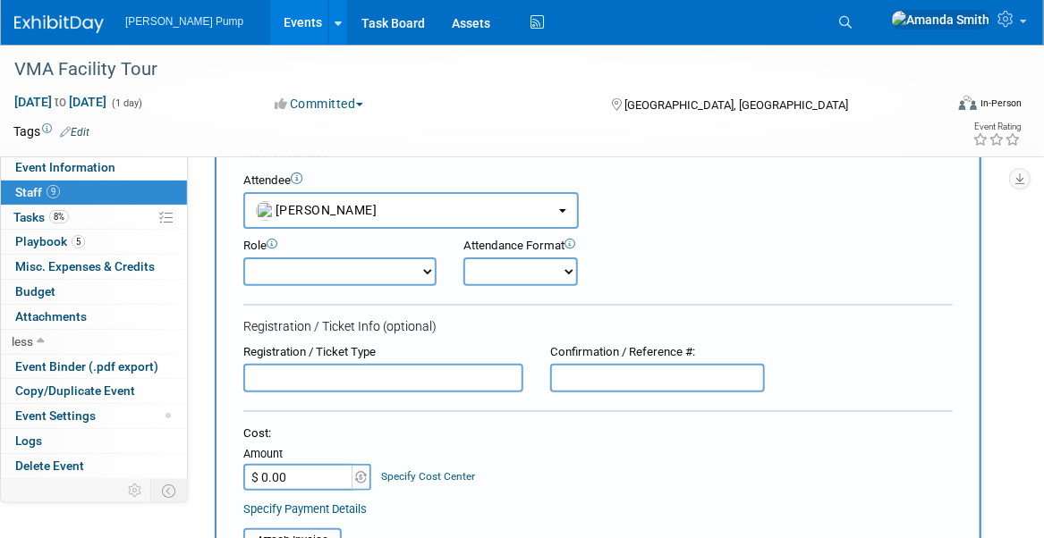
click at [259, 264] on select "Demonstrator Host Planner Presenter Sales Representative Set-up/Dismantle Crew …" at bounding box center [339, 272] width 193 height 29
select select "7"
click at [243, 258] on select "Demonstrator Host Planner Presenter Sales Representative Set-up/Dismantle Crew …" at bounding box center [339, 272] width 193 height 29
click at [495, 269] on select "Onsite Remote" at bounding box center [520, 272] width 114 height 29
select select "1"
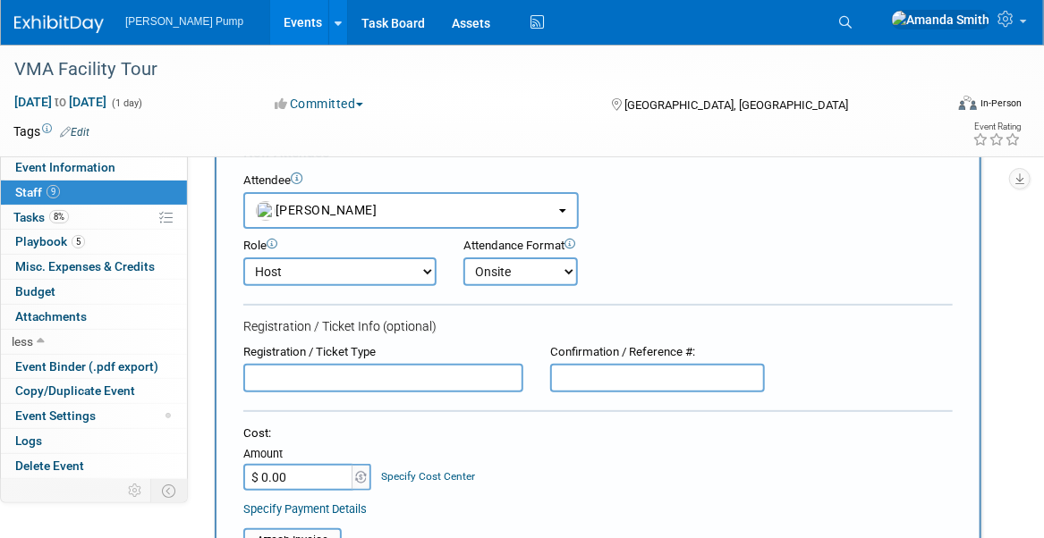
click at [463, 258] on select "Onsite Remote" at bounding box center [520, 272] width 114 height 29
click at [749, 263] on div "Role Demonstrator Host Planner Presenter Sales Representative" at bounding box center [598, 257] width 736 height 57
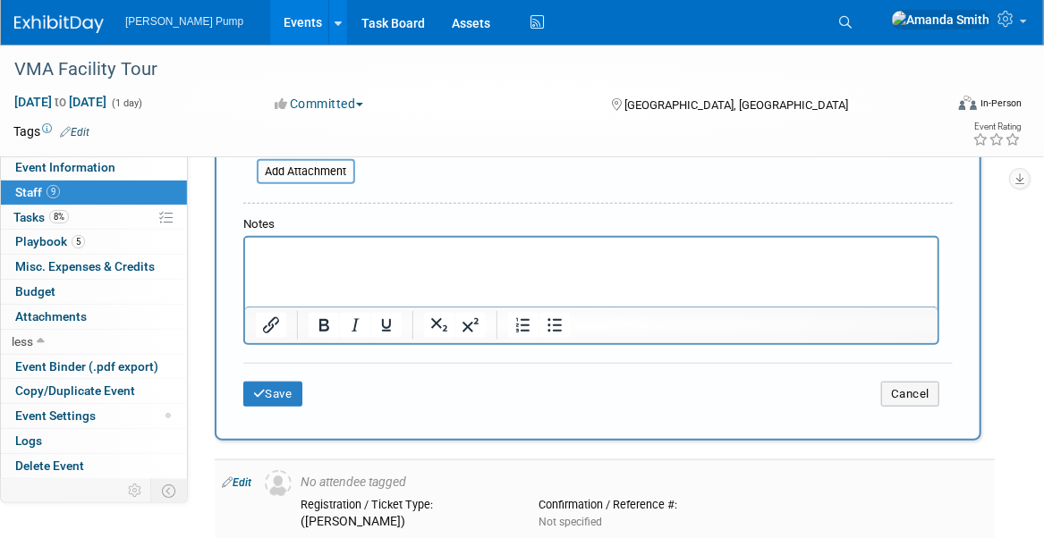
scroll to position [683, 0]
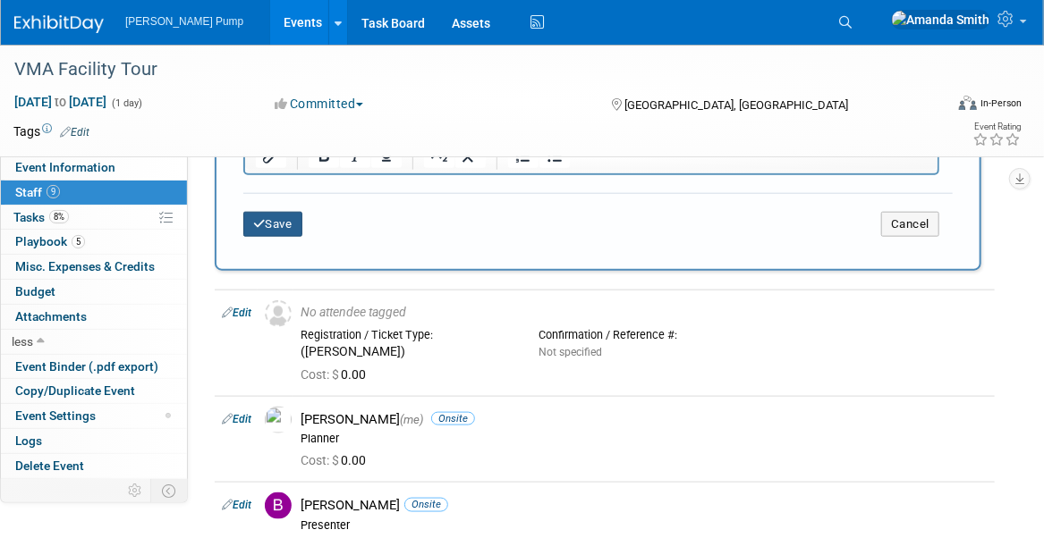
click at [277, 220] on button "Save" at bounding box center [272, 224] width 59 height 25
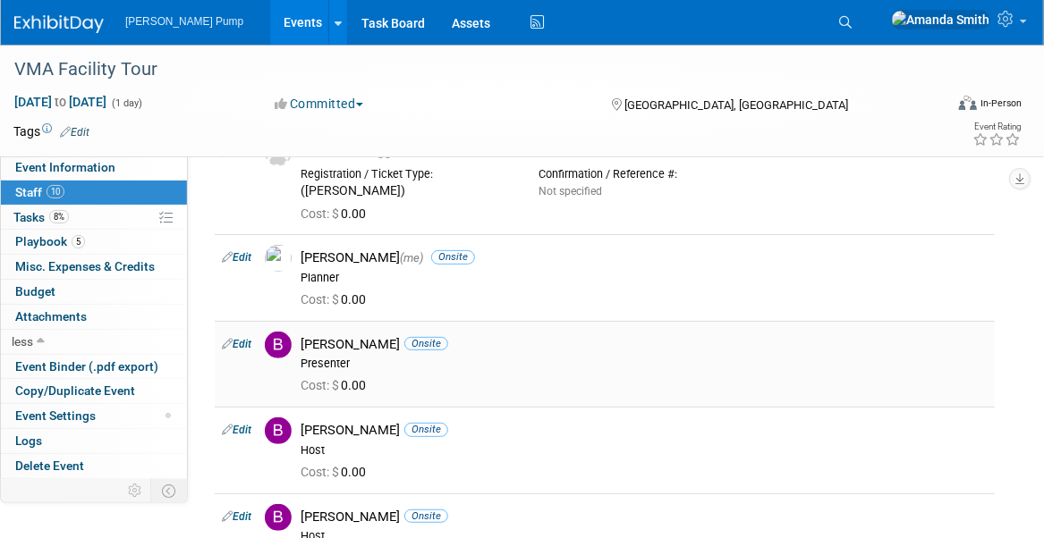
scroll to position [0, 0]
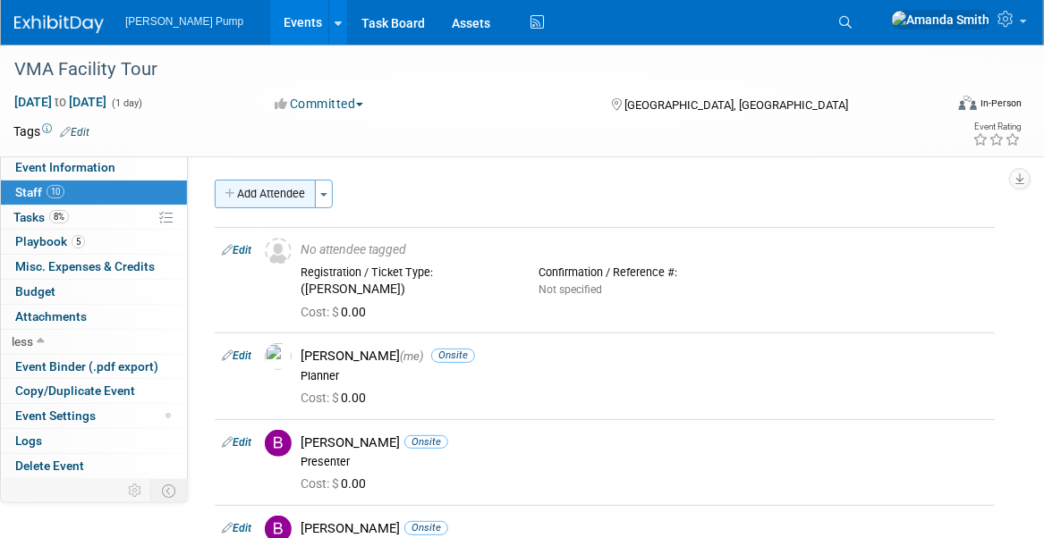
click at [286, 200] on button "Add Attendee" at bounding box center [265, 194] width 101 height 29
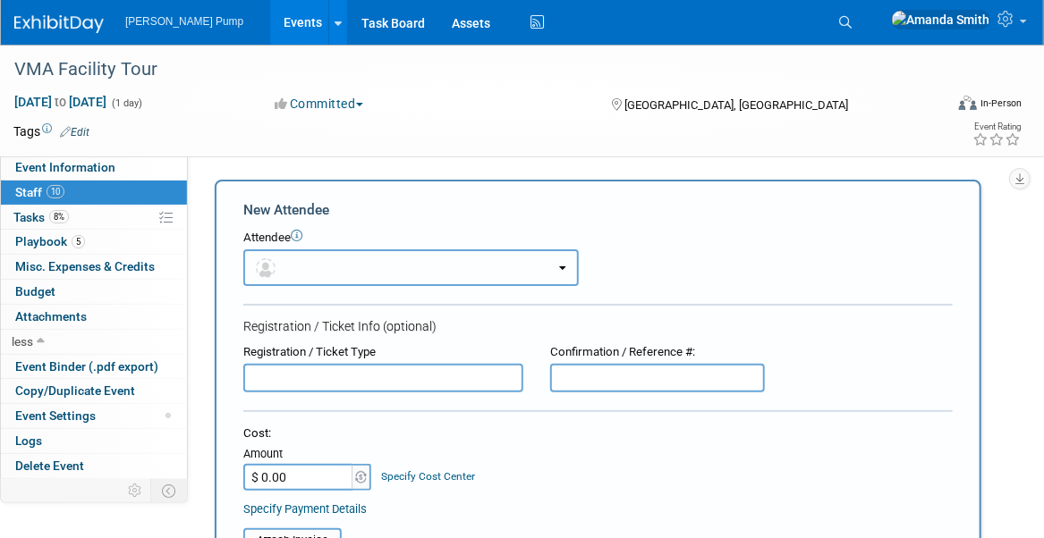
click at [334, 271] on button "button" at bounding box center [410, 267] width 335 height 37
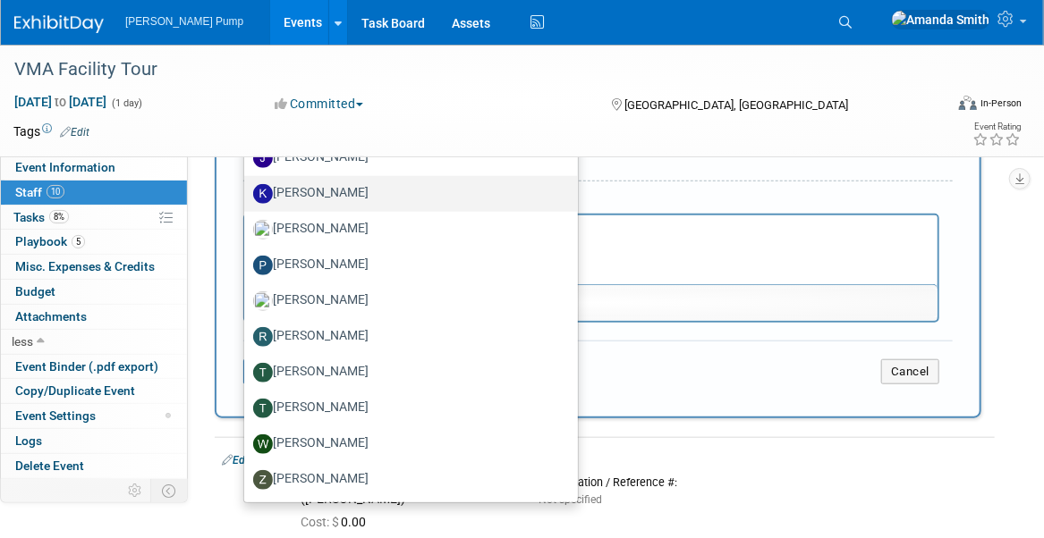
scroll to position [537, 0]
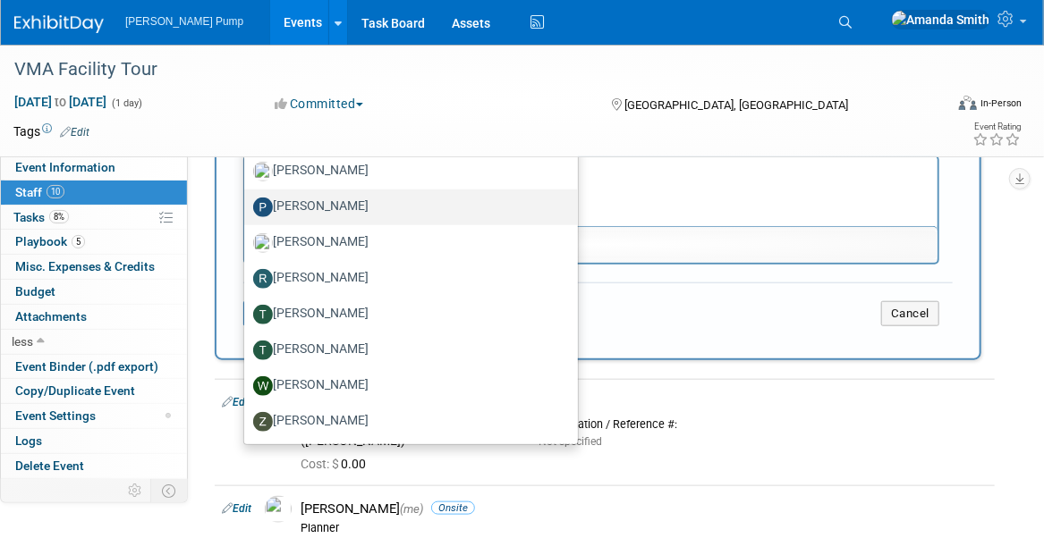
click at [373, 209] on label "[PERSON_NAME]" at bounding box center [406, 207] width 307 height 29
click at [247, 209] on input "[PERSON_NAME]" at bounding box center [241, 205] width 12 height 12
select select "0363b888-0321-46b9-914b-98f70a82bc50"
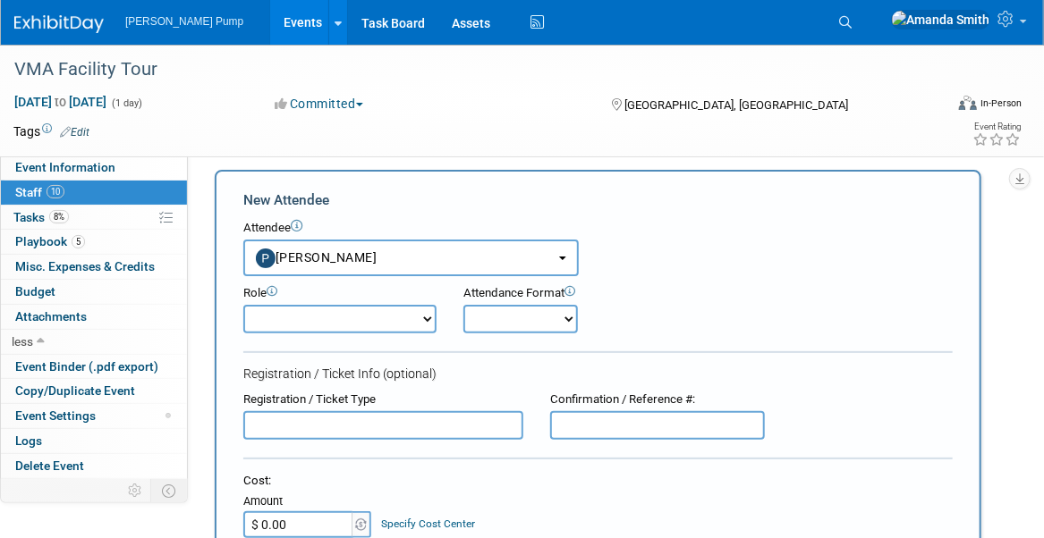
scroll to position [0, 0]
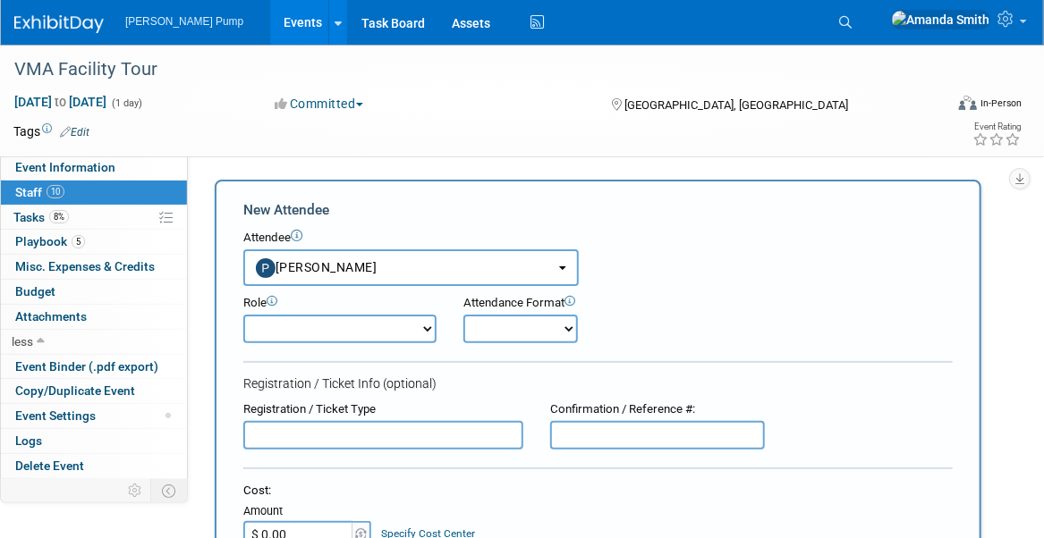
click at [406, 331] on select "Demonstrator Host Planner Presenter Sales Representative Set-up/Dismantle Crew …" at bounding box center [339, 329] width 193 height 29
select select "7"
click at [243, 315] on select "Demonstrator Host Planner Presenter Sales Representative Set-up/Dismantle Crew …" at bounding box center [339, 329] width 193 height 29
click at [481, 334] on select "Onsite Remote" at bounding box center [520, 329] width 114 height 29
select select "1"
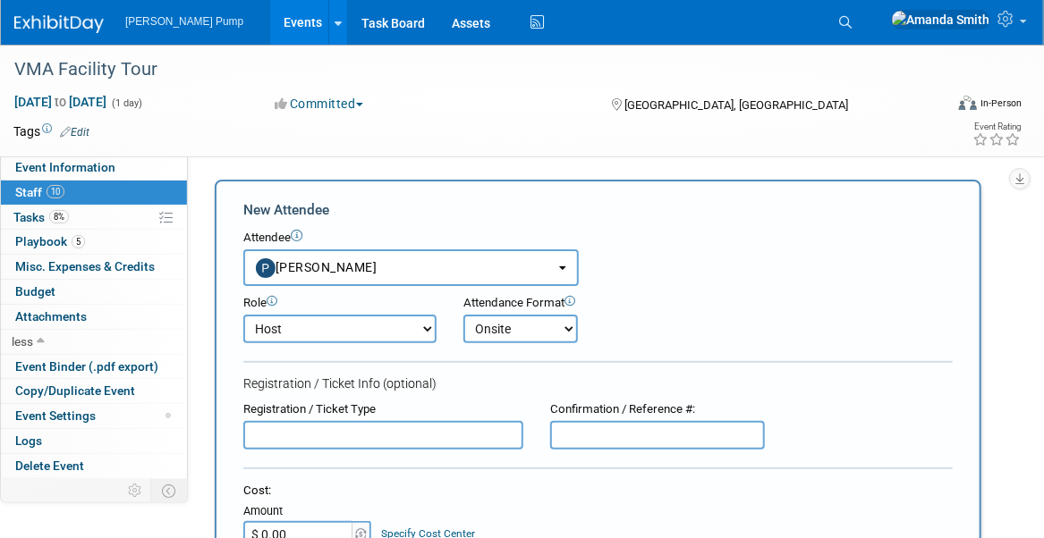
click at [463, 315] on select "Onsite Remote" at bounding box center [520, 329] width 114 height 29
click at [663, 296] on div "Role Demonstrator Host Planner Presenter Sales Representative" at bounding box center [598, 314] width 736 height 57
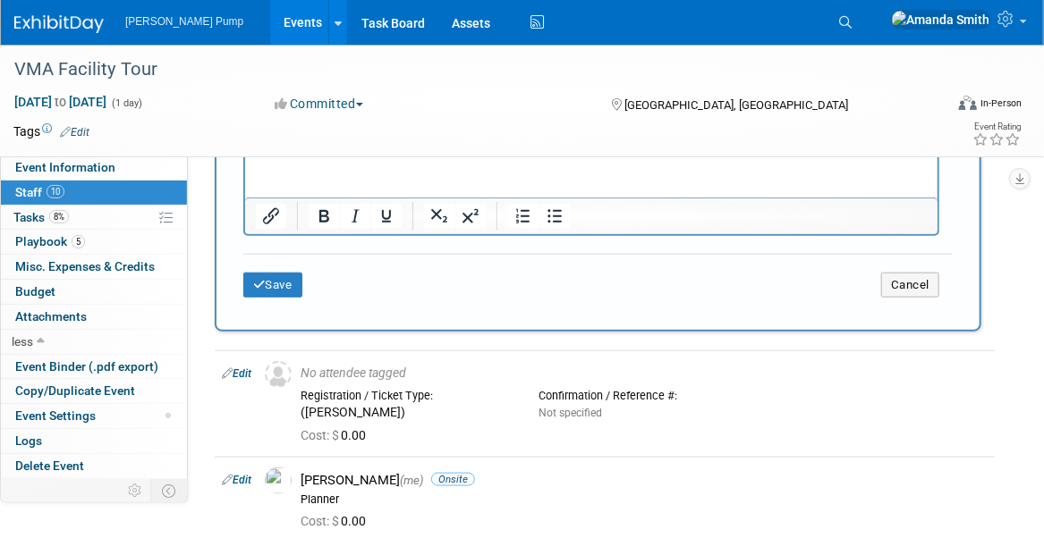
scroll to position [626, 0]
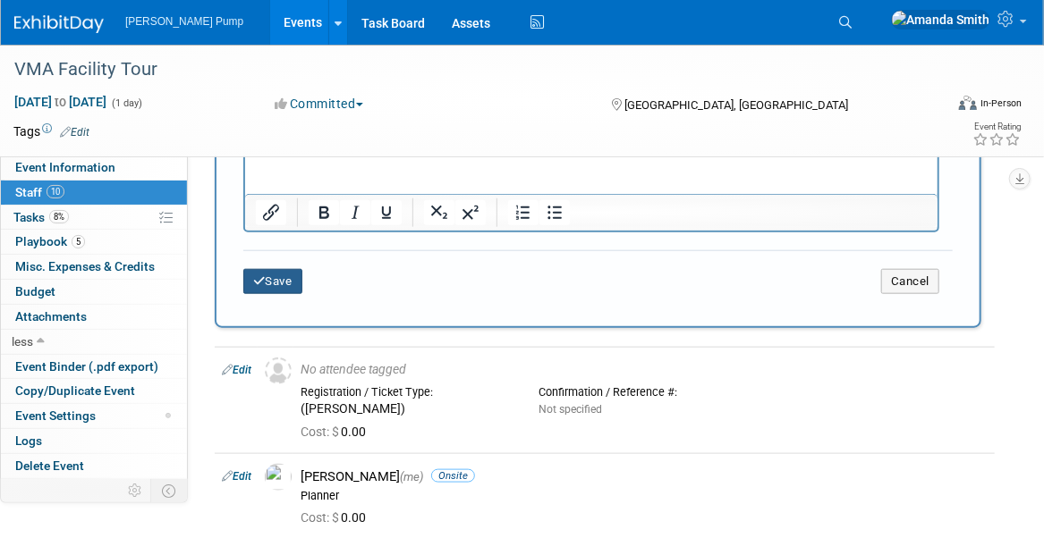
click at [258, 281] on icon "submit" at bounding box center [259, 281] width 13 height 12
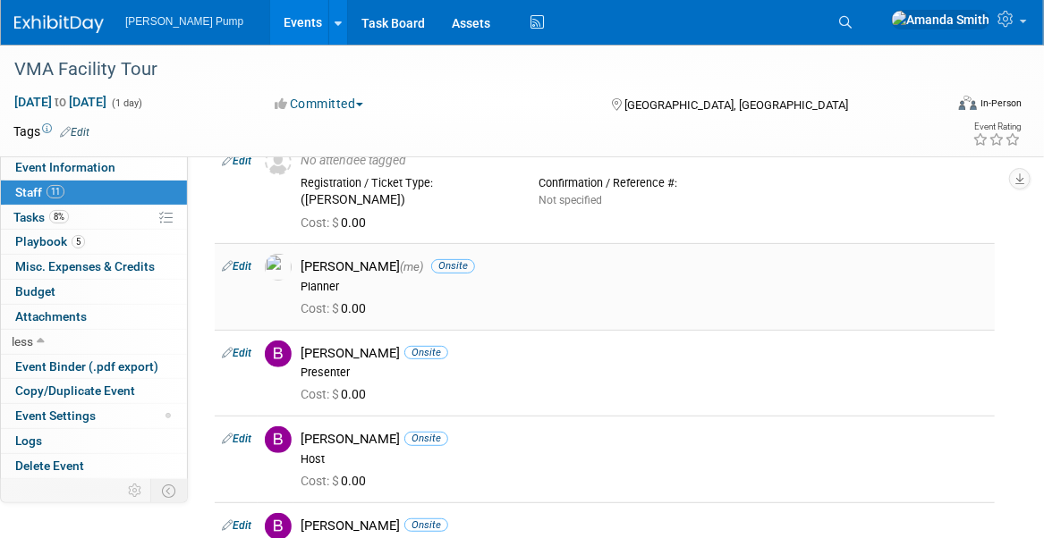
scroll to position [0, 0]
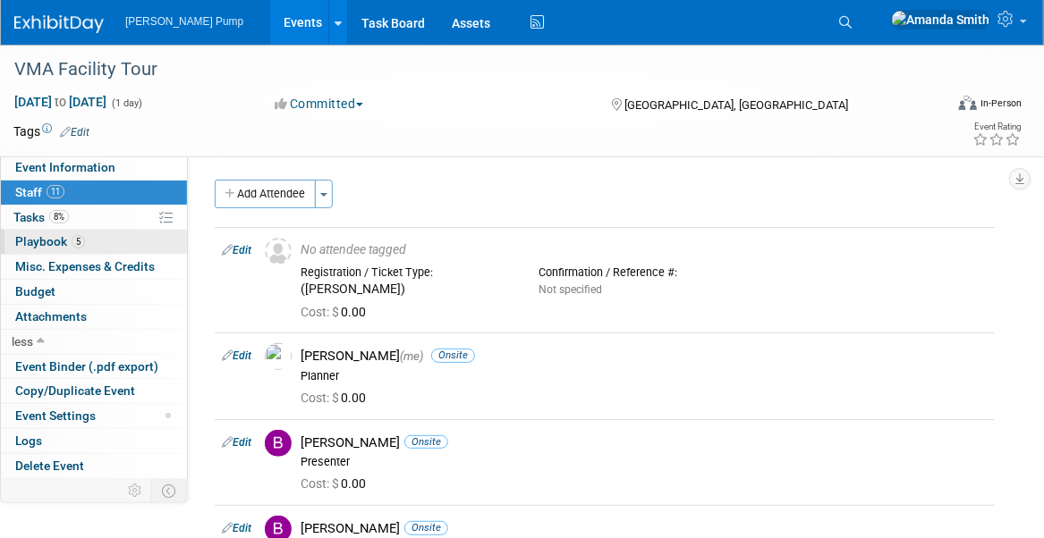
click at [36, 235] on span "Playbook 5" at bounding box center [50, 241] width 70 height 14
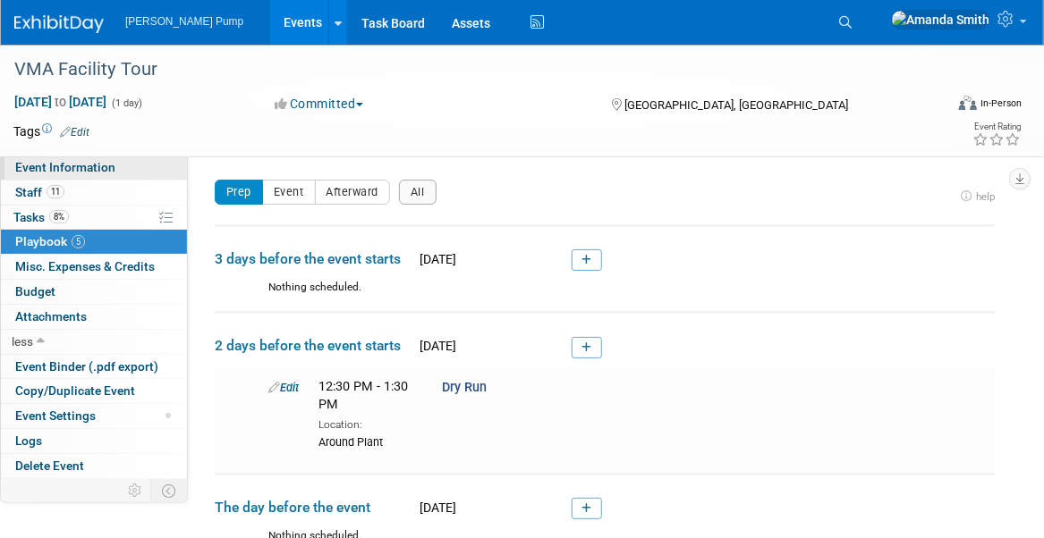
click at [77, 171] on span "Event Information" at bounding box center [65, 167] width 100 height 14
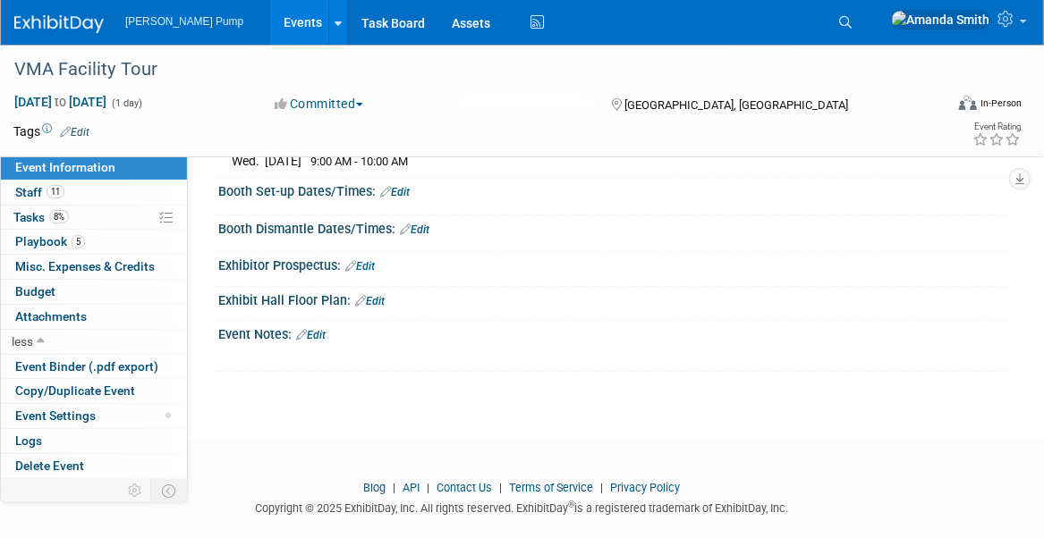
scroll to position [233, 0]
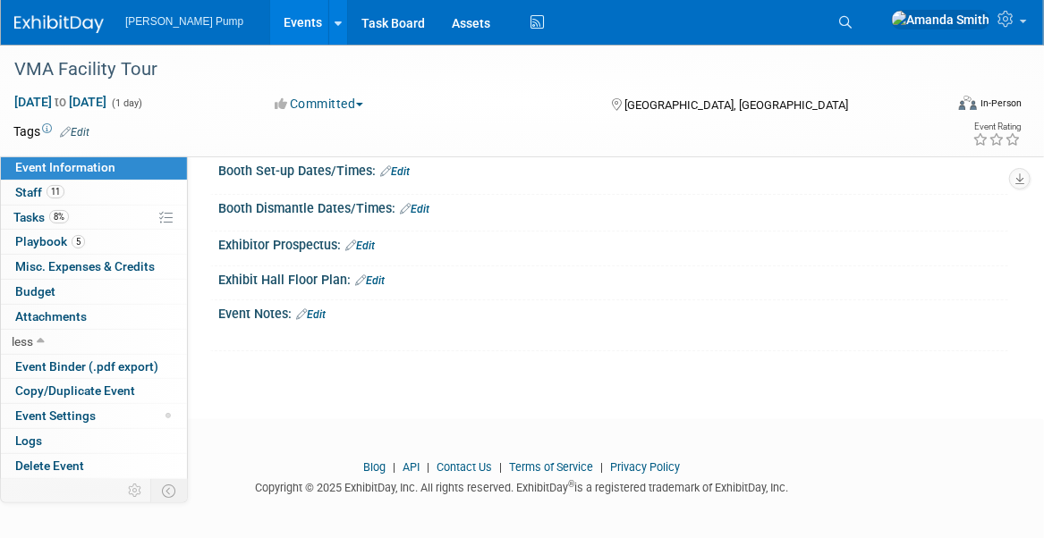
click at [326, 309] on link "Edit" at bounding box center [311, 315] width 30 height 13
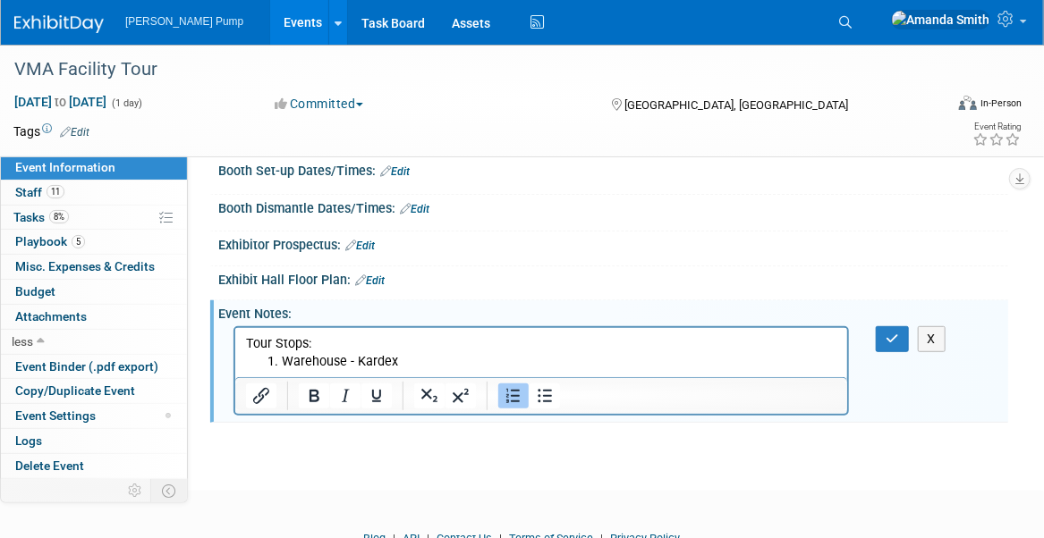
scroll to position [0, 0]
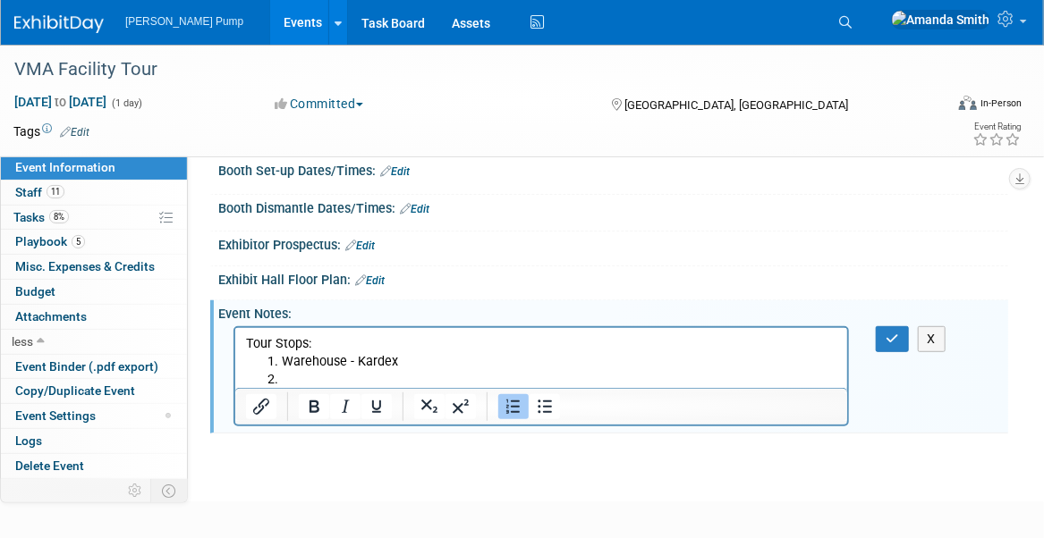
click at [389, 374] on li "Rich Text Area. Press ALT-0 for help." at bounding box center [558, 379] width 555 height 18
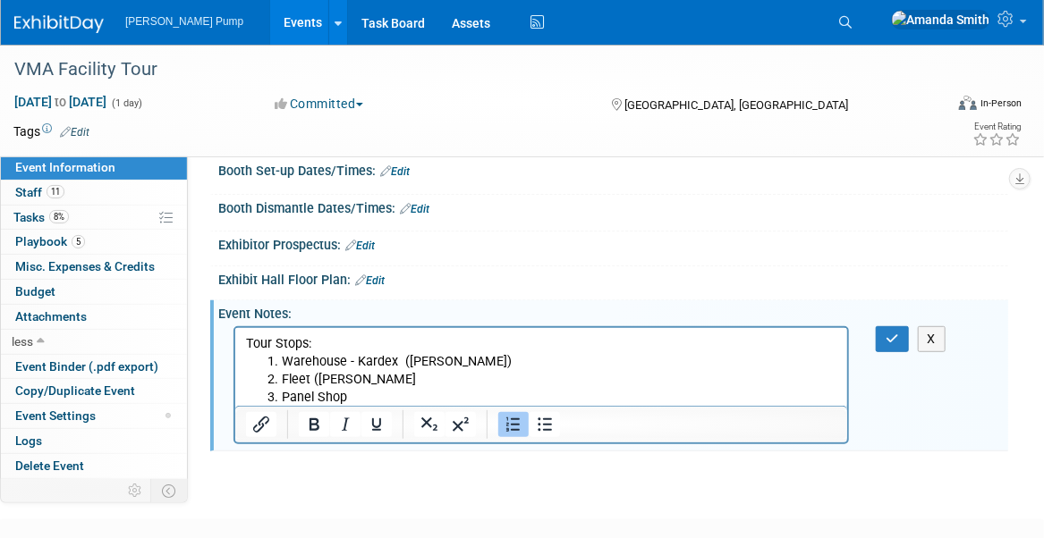
click at [393, 381] on li "Fleet ([PERSON_NAME]" at bounding box center [558, 379] width 555 height 18
click at [403, 394] on li "Panel Shop ([PERSON_NAME]" at bounding box center [558, 397] width 555 height 18
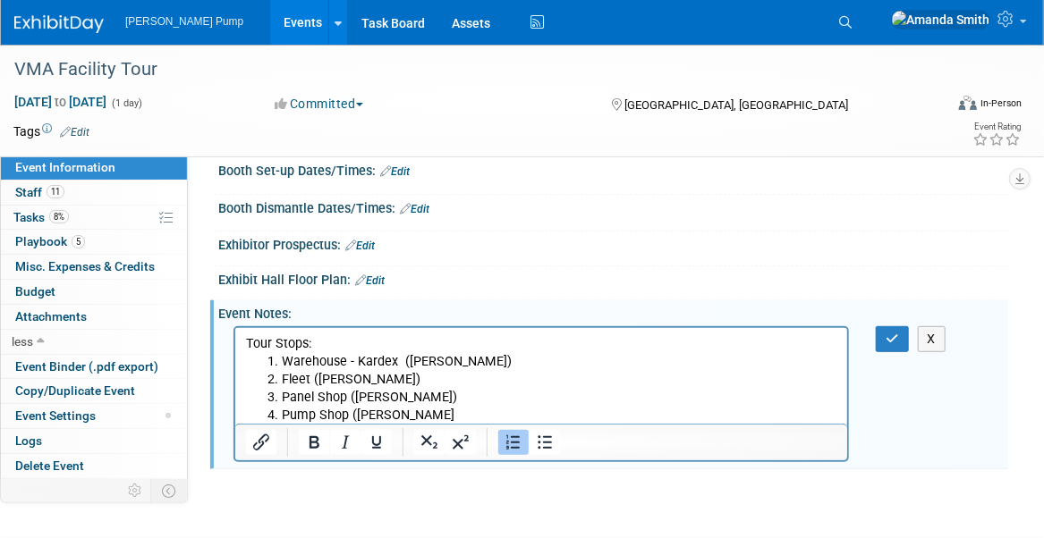
click at [410, 408] on li "Pump Shop ([PERSON_NAME]" at bounding box center [558, 415] width 555 height 18
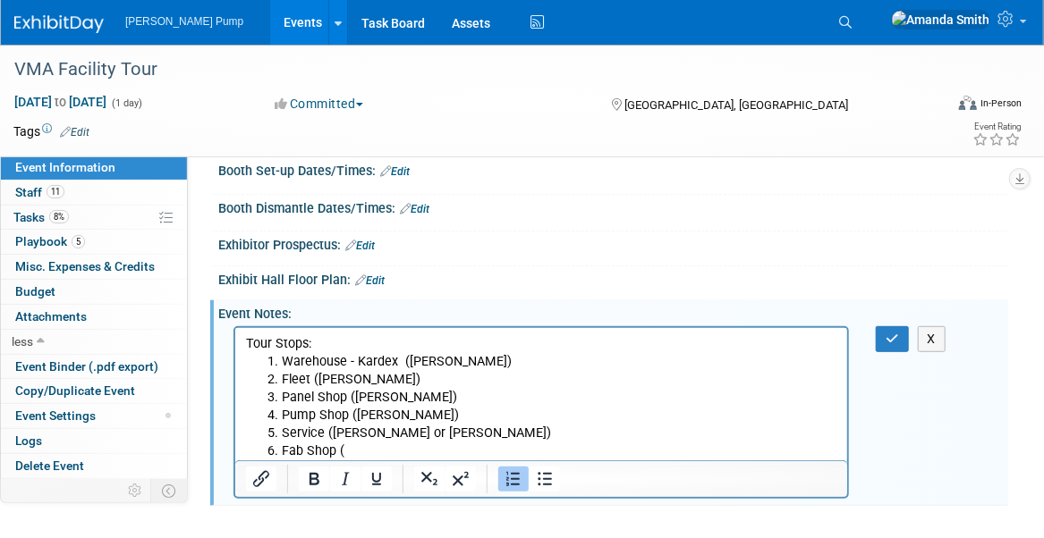
click at [374, 451] on li "Fab Shop (" at bounding box center [558, 451] width 555 height 18
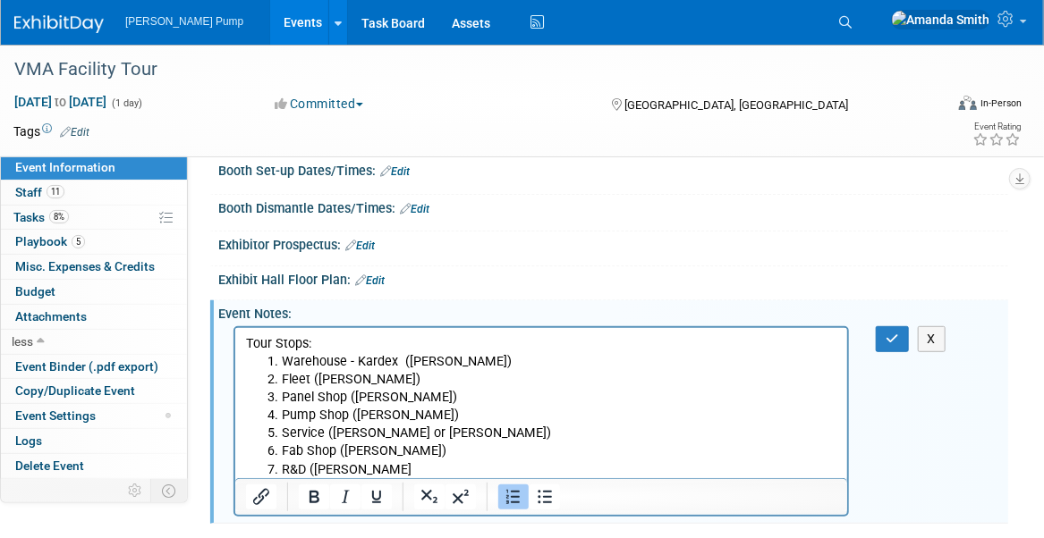
click at [410, 468] on li "R&D ([PERSON_NAME]" at bounding box center [558, 470] width 555 height 18
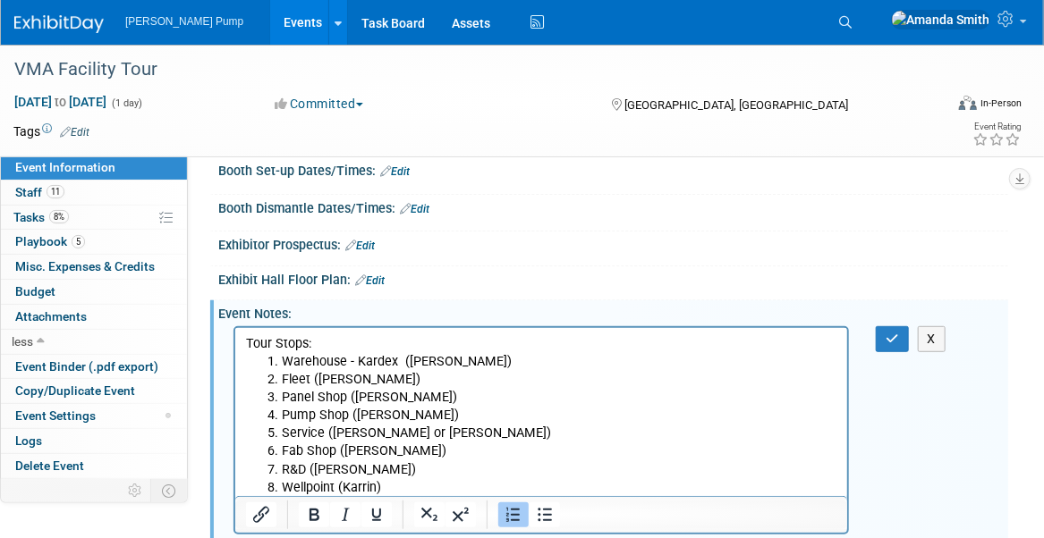
click at [374, 486] on li "Wellpoint (Karrin)" at bounding box center [558, 487] width 555 height 18
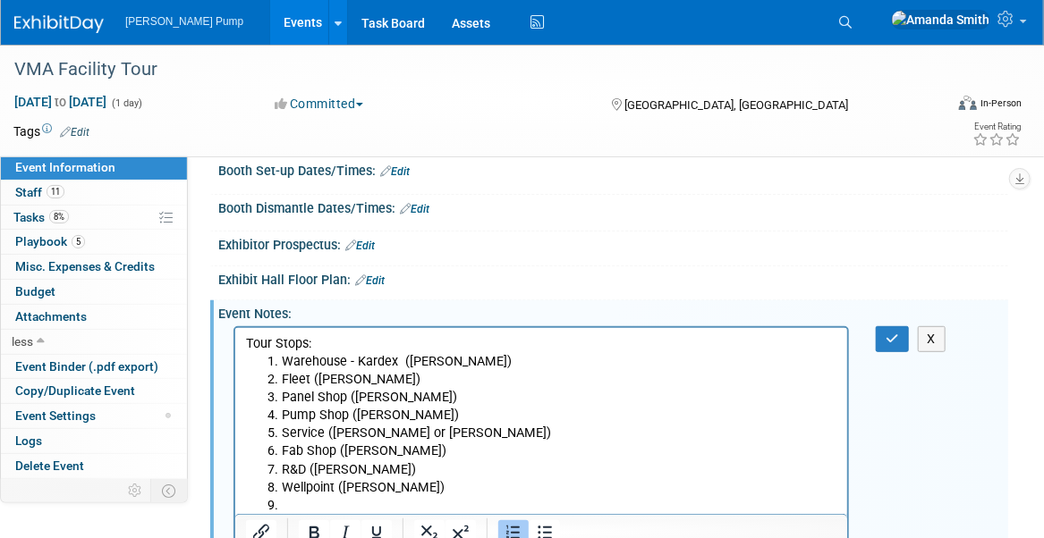
click at [443, 508] on li "Rich Text Area. Press ALT-0 for help." at bounding box center [558, 505] width 555 height 18
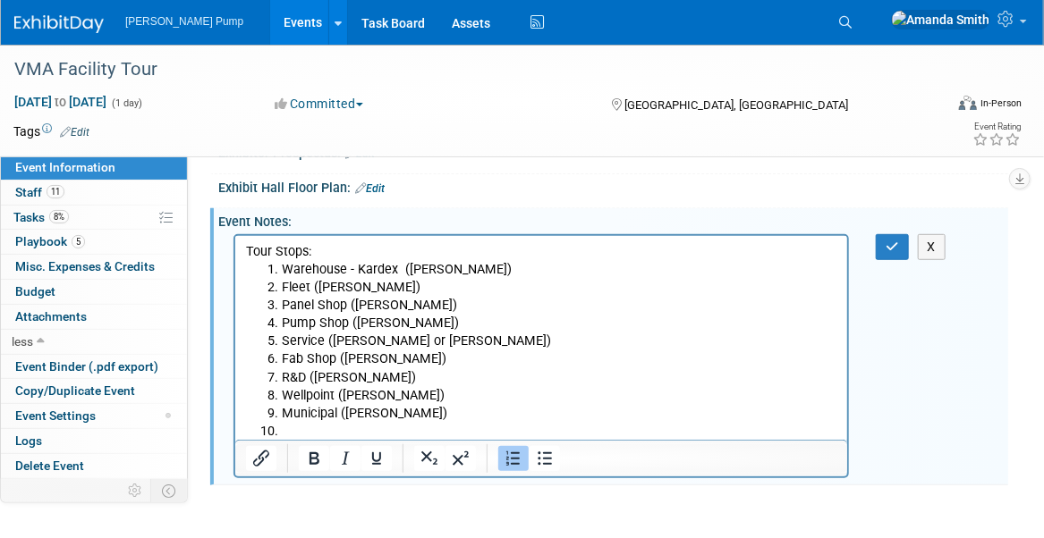
scroll to position [370, 0]
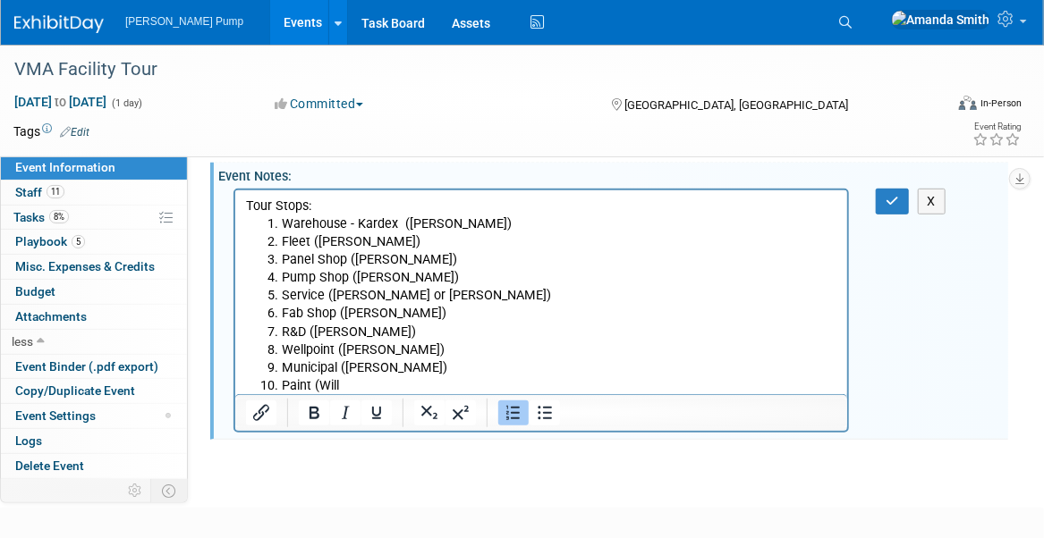
click at [364, 385] on li "Paint (Will" at bounding box center [558, 385] width 555 height 18
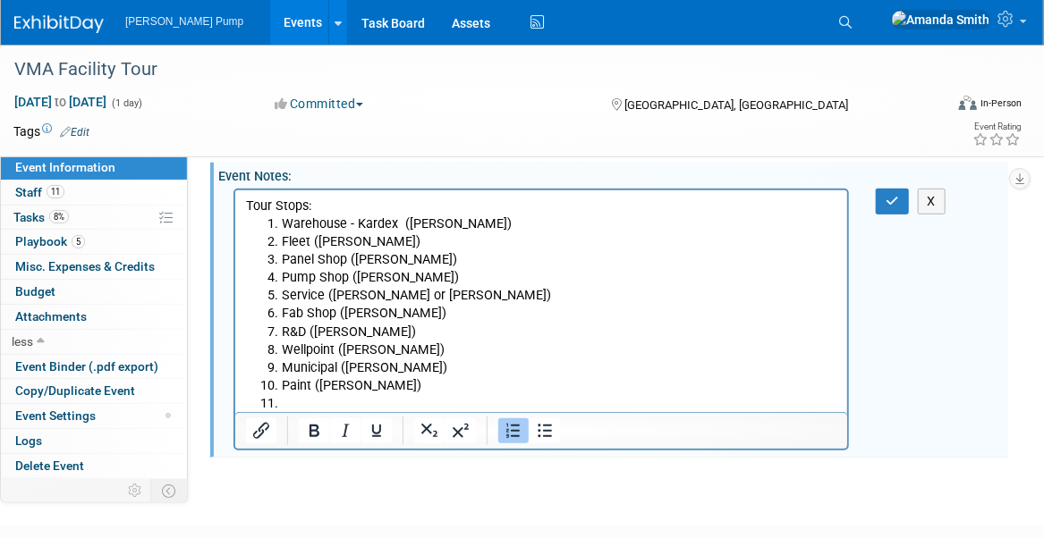
scroll to position [0, 0]
click at [359, 404] on li "Test (Mark" at bounding box center [558, 403] width 555 height 18
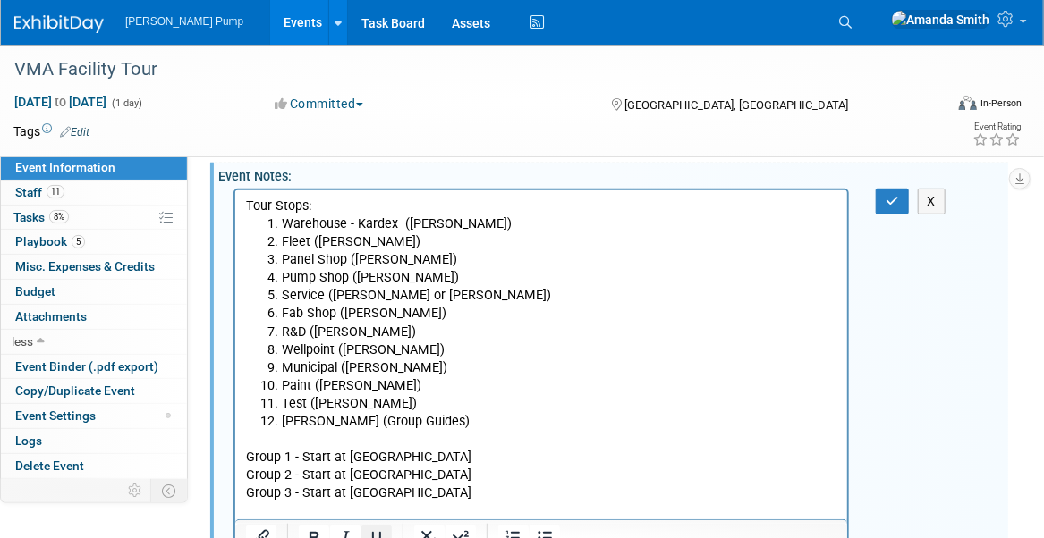
scroll to position [383, 0]
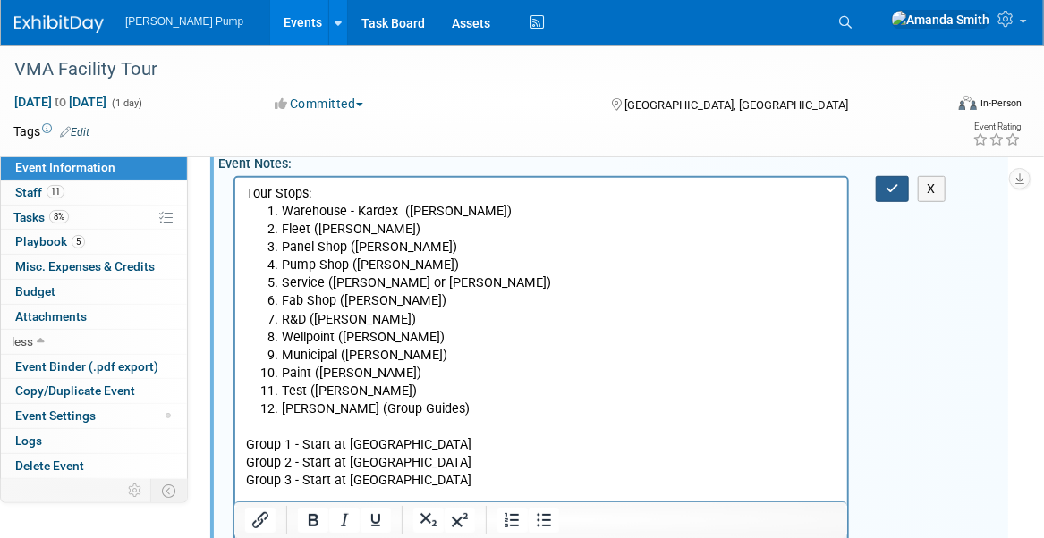
click at [899, 183] on button "button" at bounding box center [891, 189] width 33 height 26
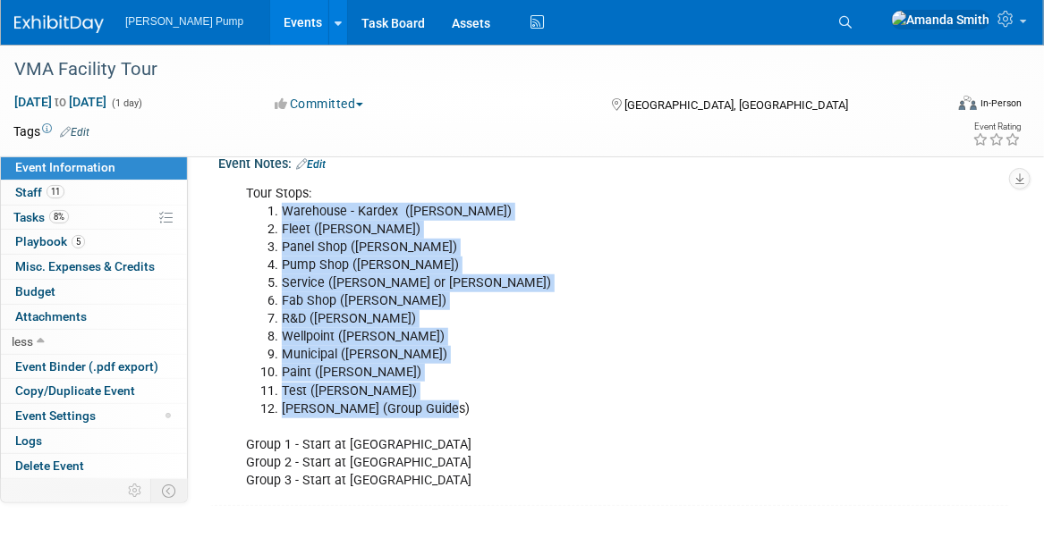
drag, startPoint x: 453, startPoint y: 402, endPoint x: 258, endPoint y: 213, distance: 271.3
click at [258, 213] on ol "Warehouse - Kardex ([PERSON_NAME]) Fleet ([PERSON_NAME]) Panel Shop ([PERSON_NA…" at bounding box center [542, 311] width 592 height 216
copy ol "Warehouse - Kardex ([PERSON_NAME]) Fleet ([PERSON_NAME]) Panel Shop ([PERSON_NA…"
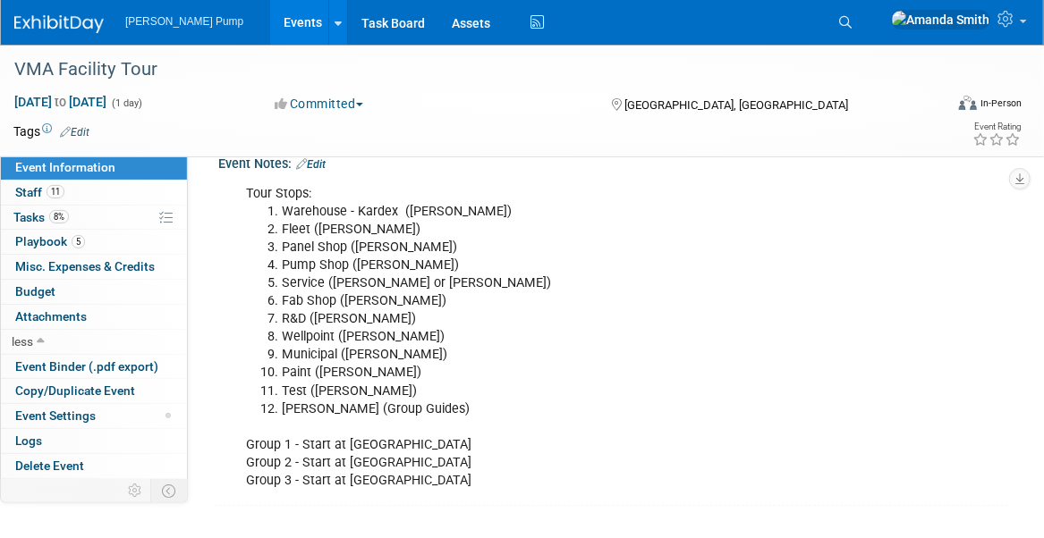
click at [740, 426] on div "Tour Stops: Warehouse - Kardex ([PERSON_NAME]) Fleet ([PERSON_NAME]) Panel Shop…" at bounding box center [540, 337] width 615 height 323
click at [35, 214] on span "Tasks 8%" at bounding box center [40, 217] width 55 height 14
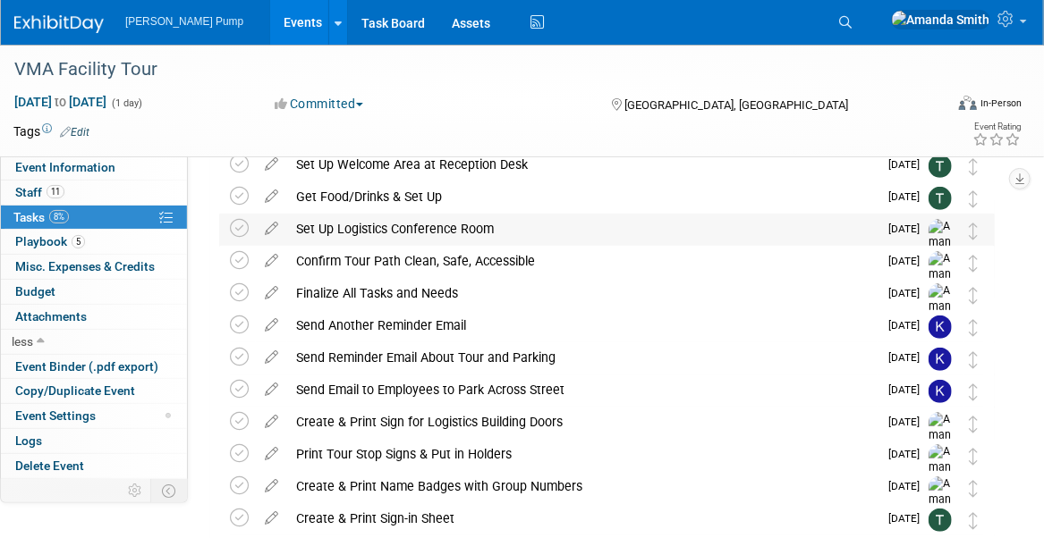
scroll to position [0, 0]
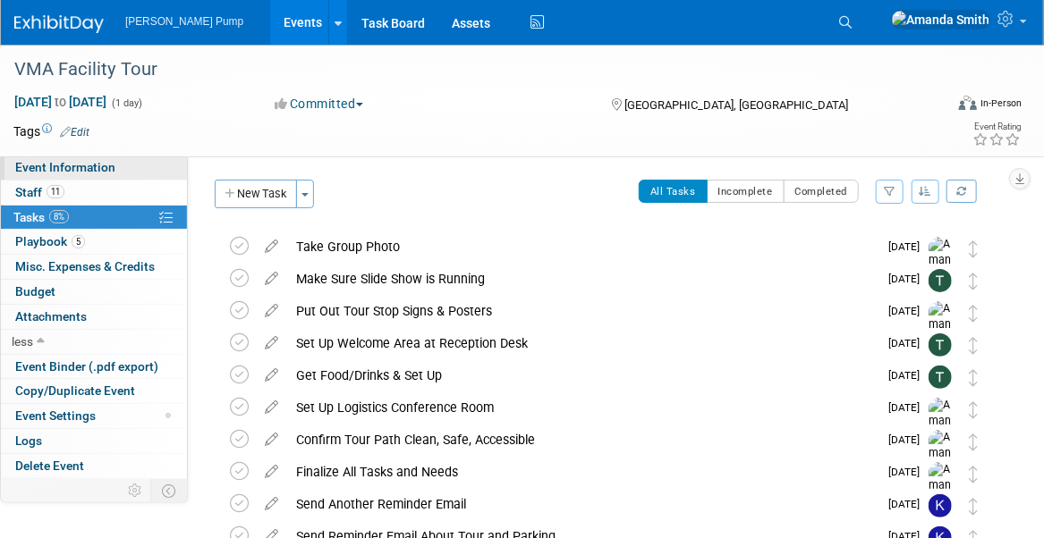
click at [91, 173] on span "Event Information" at bounding box center [65, 167] width 100 height 14
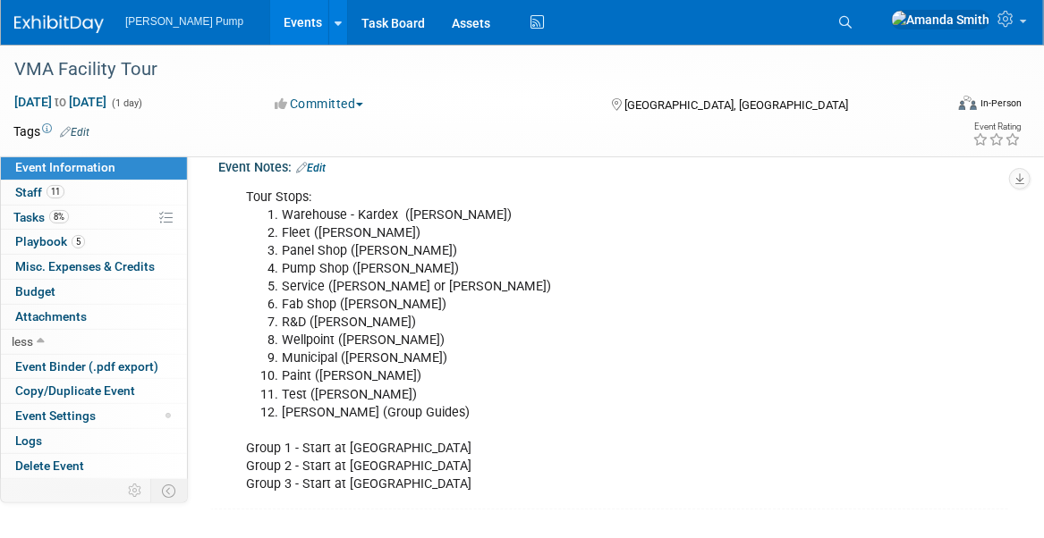
scroll to position [380, 0]
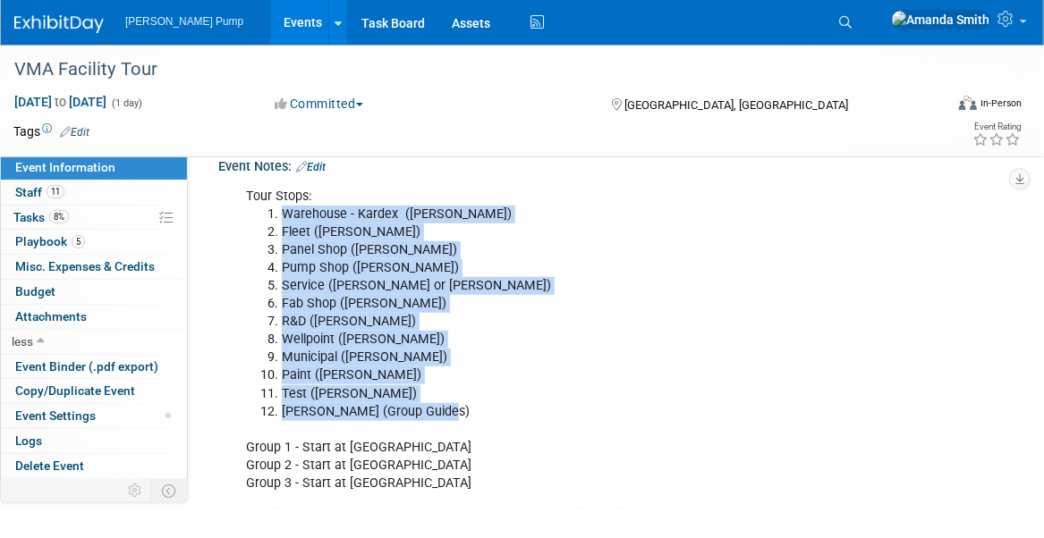
drag, startPoint x: 462, startPoint y: 409, endPoint x: 265, endPoint y: 209, distance: 280.8
click at [265, 209] on ol "Warehouse - Kardex ([PERSON_NAME]) Fleet ([PERSON_NAME]) Panel Shop ([PERSON_NA…" at bounding box center [542, 314] width 592 height 216
copy ol "Warehouse - Kardex ([PERSON_NAME]) Fleet ([PERSON_NAME]) Panel Shop ([PERSON_NA…"
click at [642, 242] on li "Panel Shop ([PERSON_NAME])" at bounding box center [560, 250] width 556 height 18
click at [592, 295] on li "Fab Shop ([PERSON_NAME])" at bounding box center [560, 304] width 556 height 18
